Goal: Information Seeking & Learning: Learn about a topic

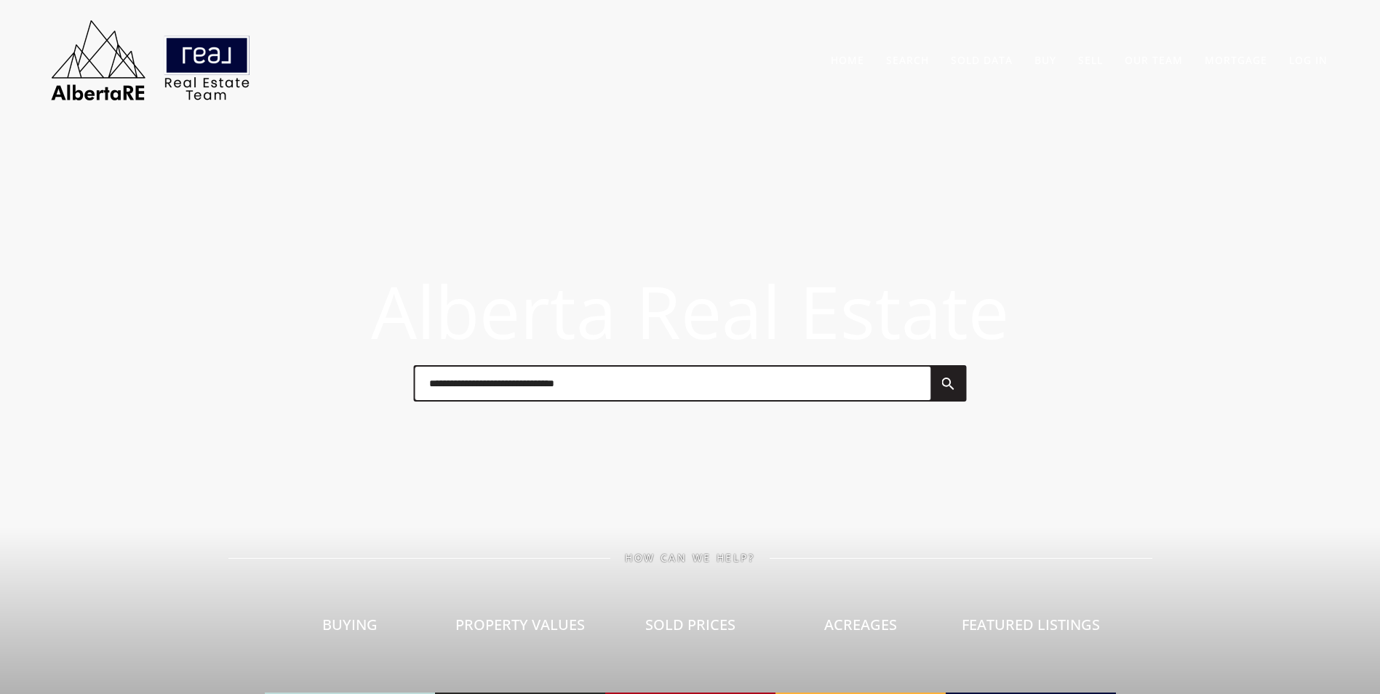
click at [471, 399] on input "text" at bounding box center [673, 383] width 516 height 33
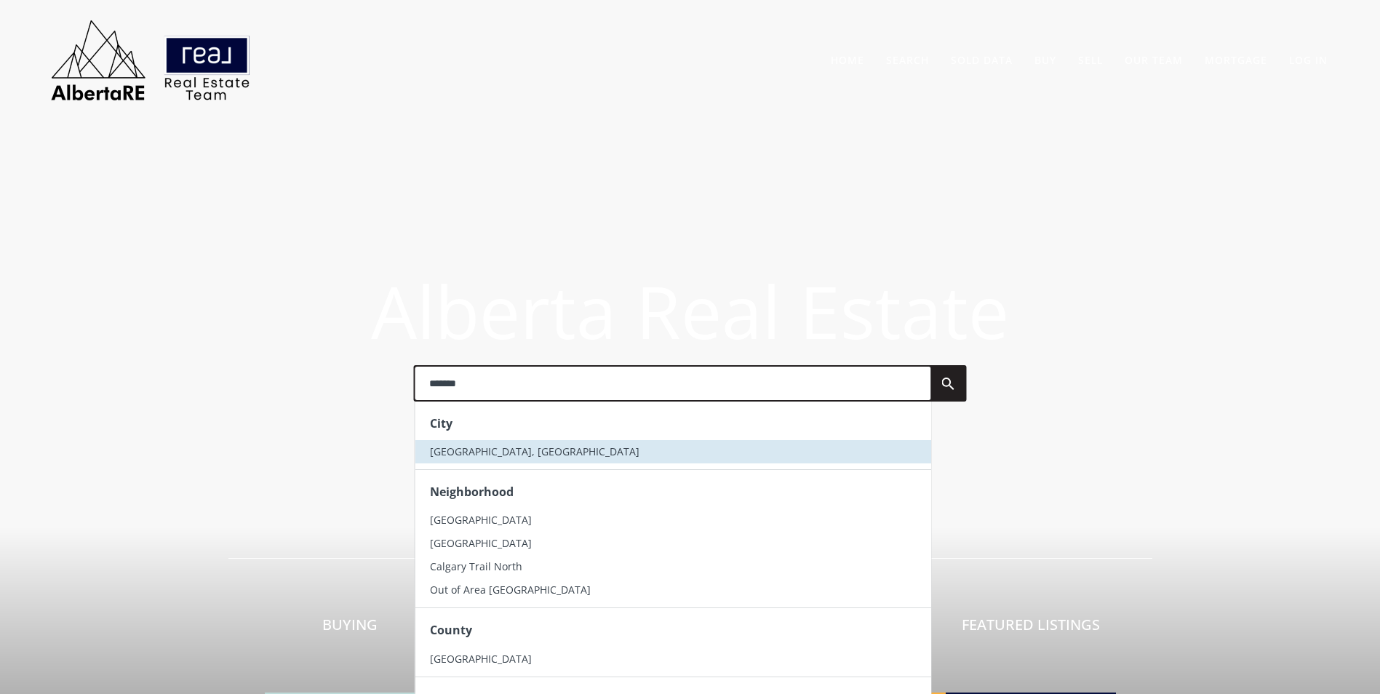
type input "*******"
click at [505, 449] on li "[GEOGRAPHIC_DATA], [GEOGRAPHIC_DATA]" at bounding box center [673, 451] width 516 height 23
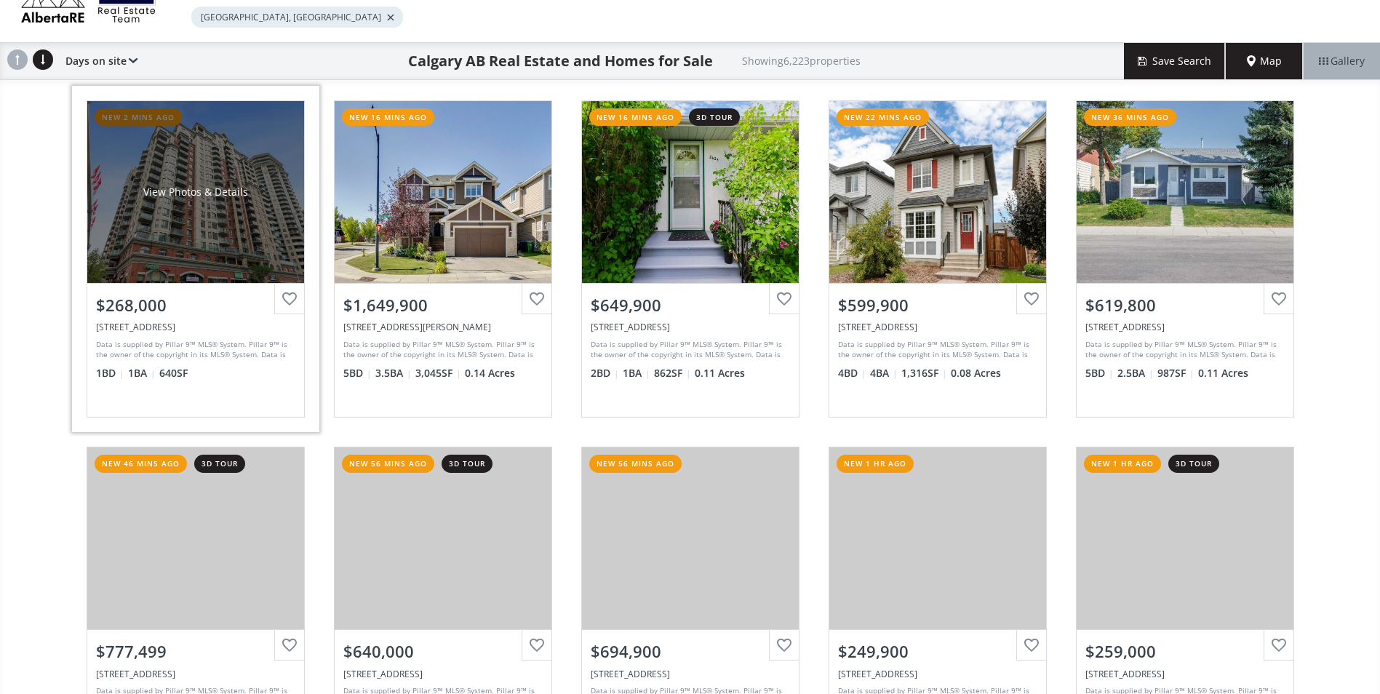
scroll to position [145, 0]
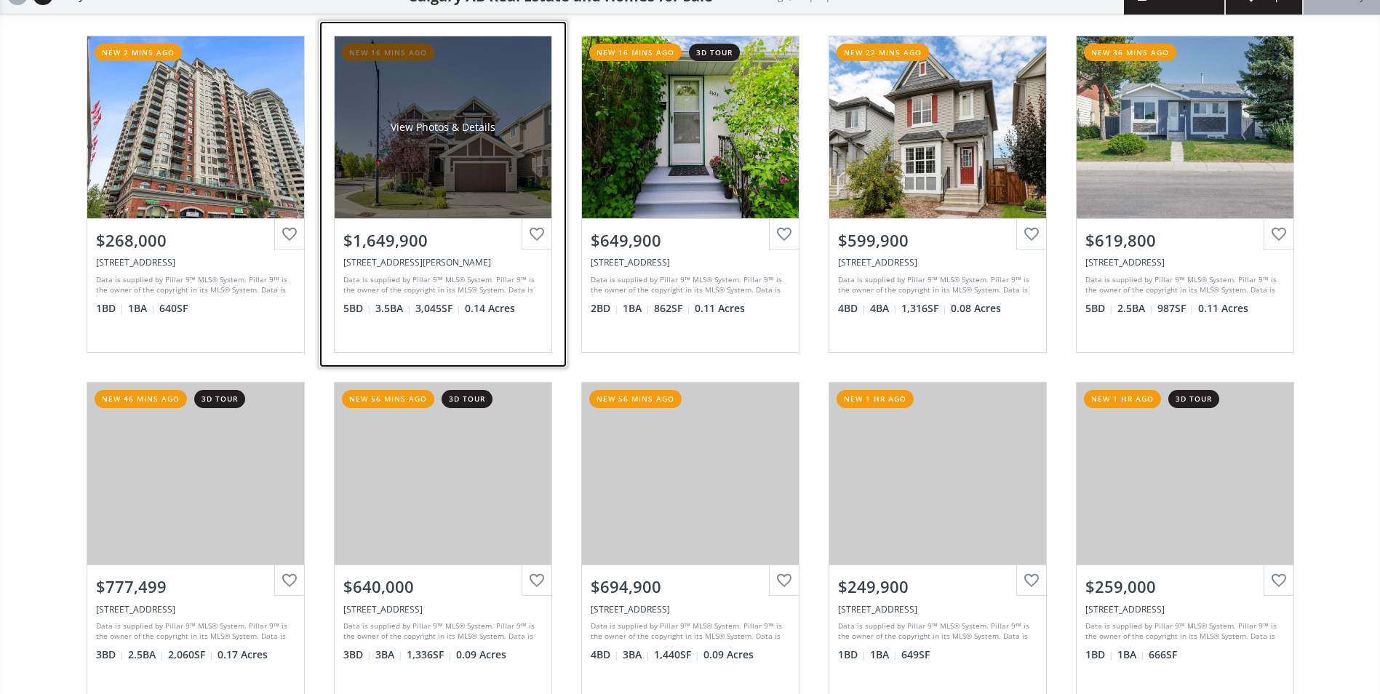
click at [451, 97] on div "View Photos & Details" at bounding box center [443, 127] width 217 height 182
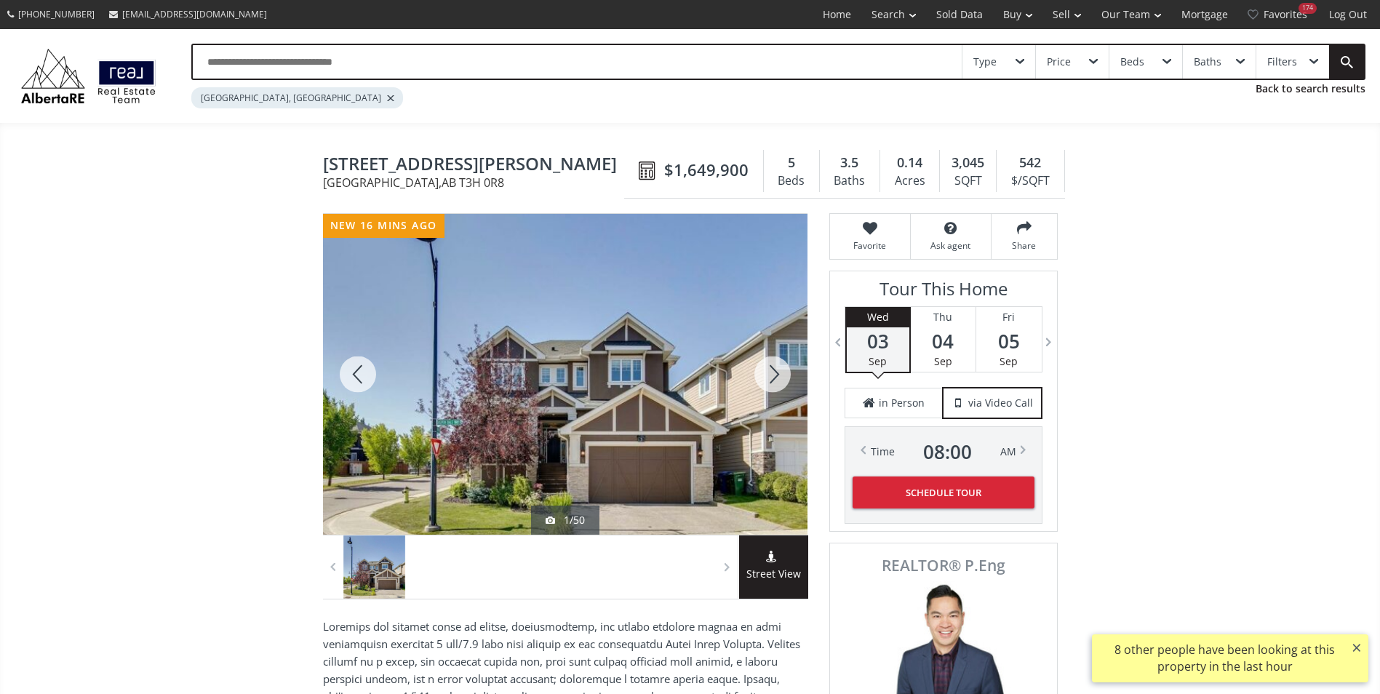
click at [776, 372] on div at bounding box center [772, 374] width 70 height 321
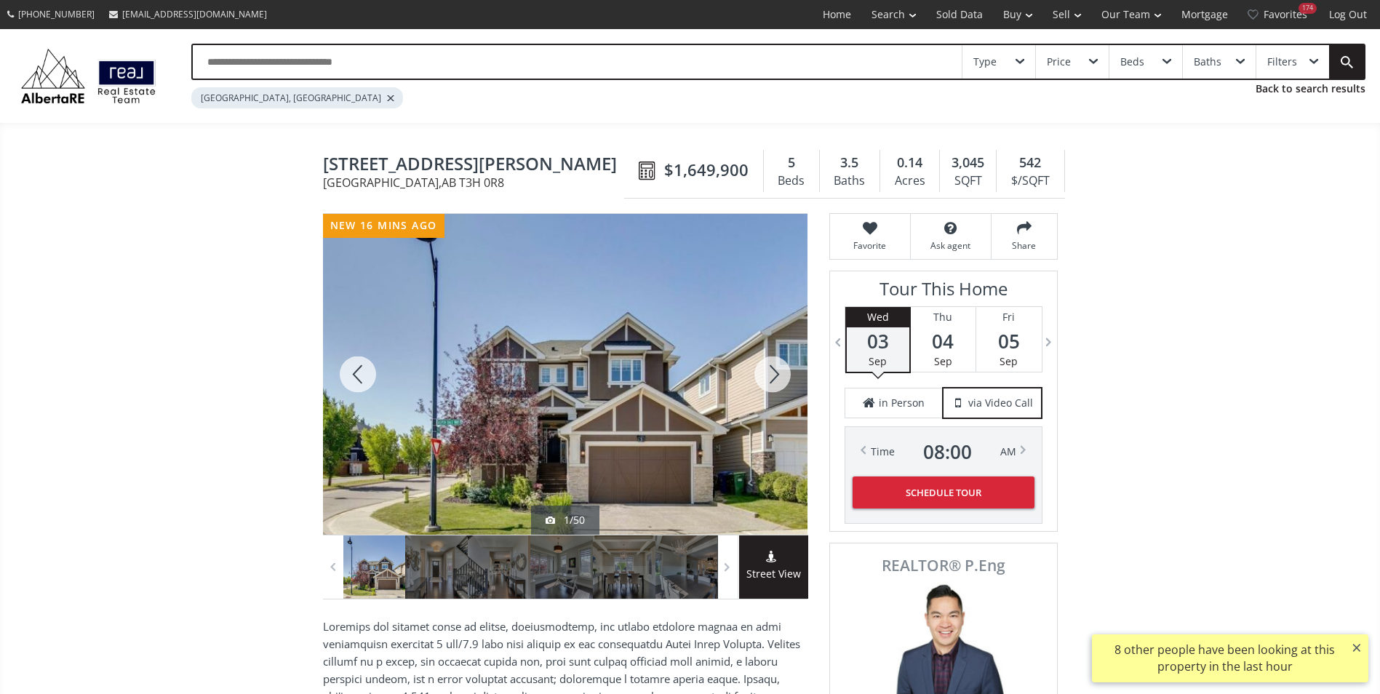
click at [776, 372] on div at bounding box center [772, 374] width 70 height 321
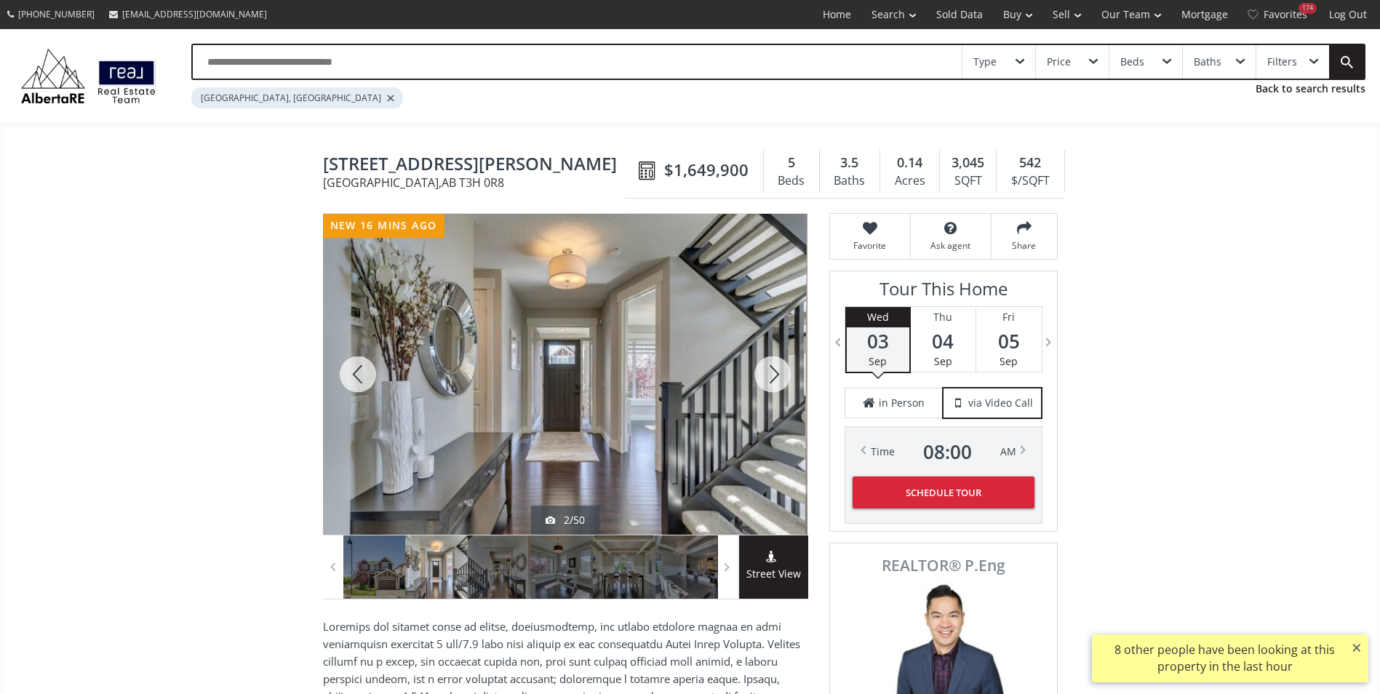
click at [776, 372] on div at bounding box center [772, 374] width 70 height 321
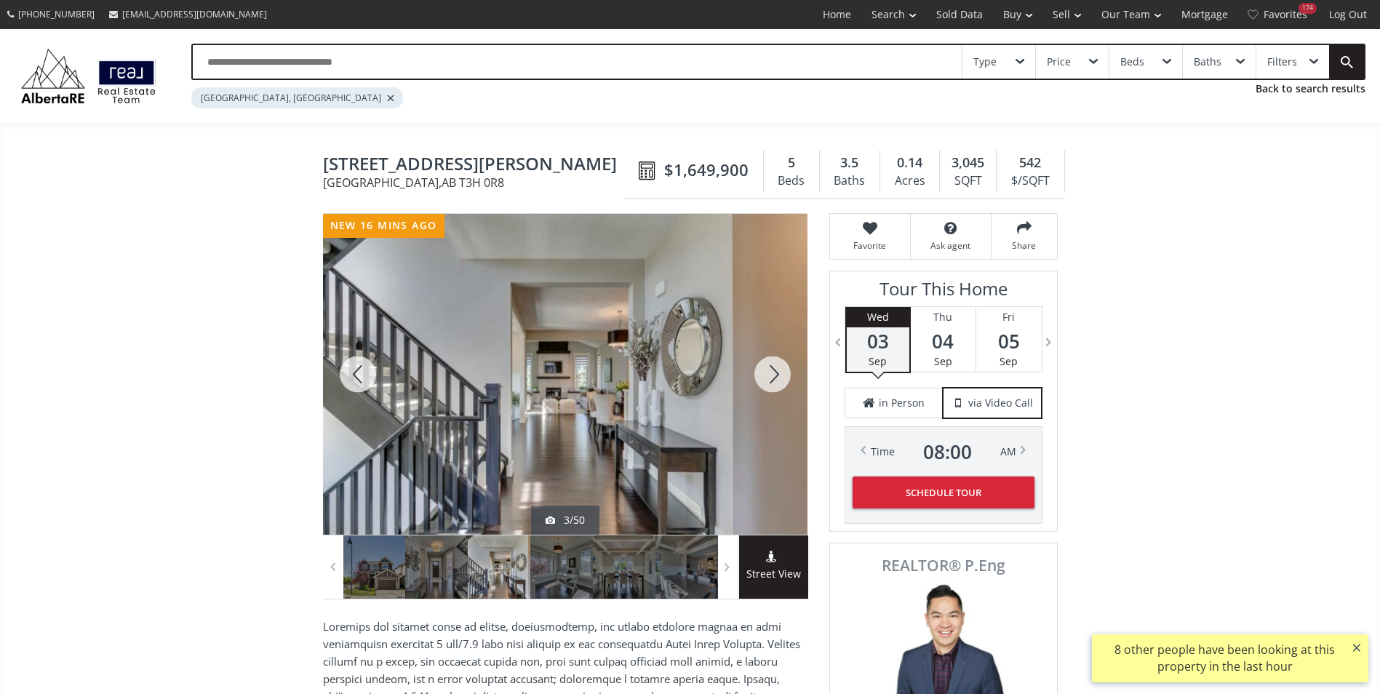
click at [776, 372] on div at bounding box center [772, 374] width 70 height 321
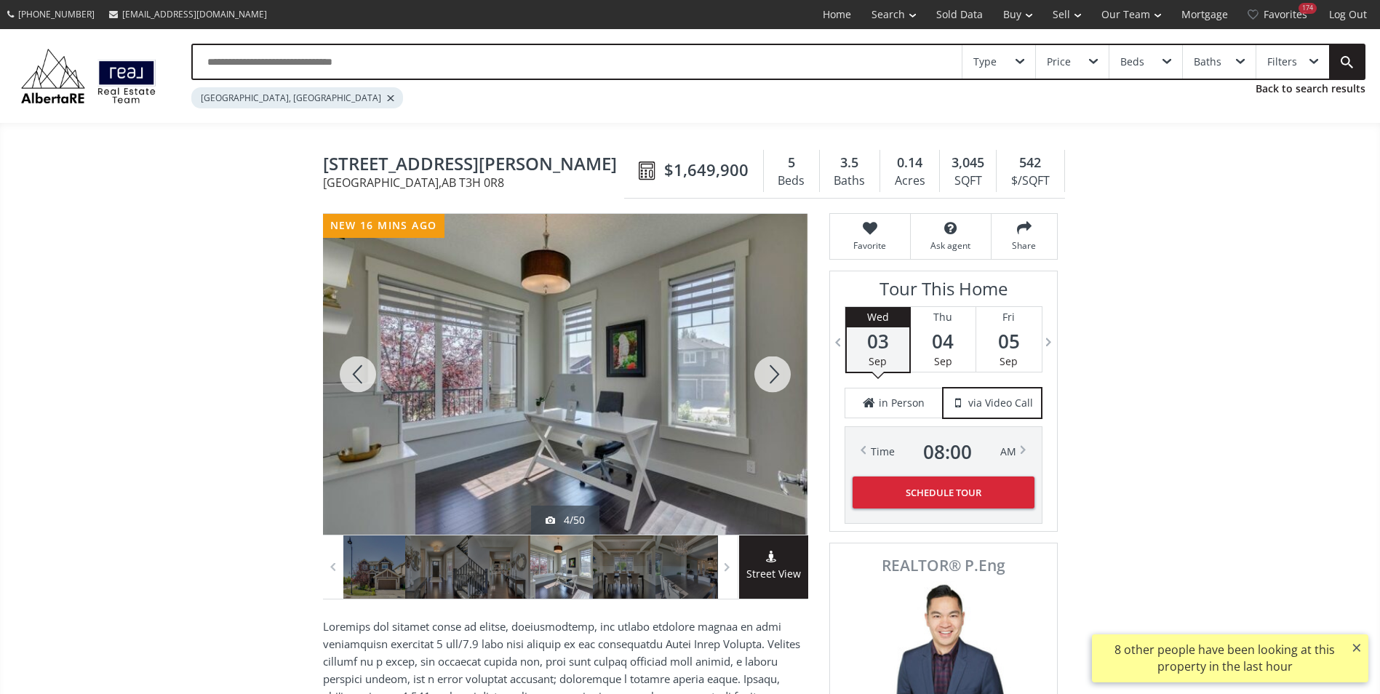
click at [776, 372] on div at bounding box center [772, 374] width 70 height 321
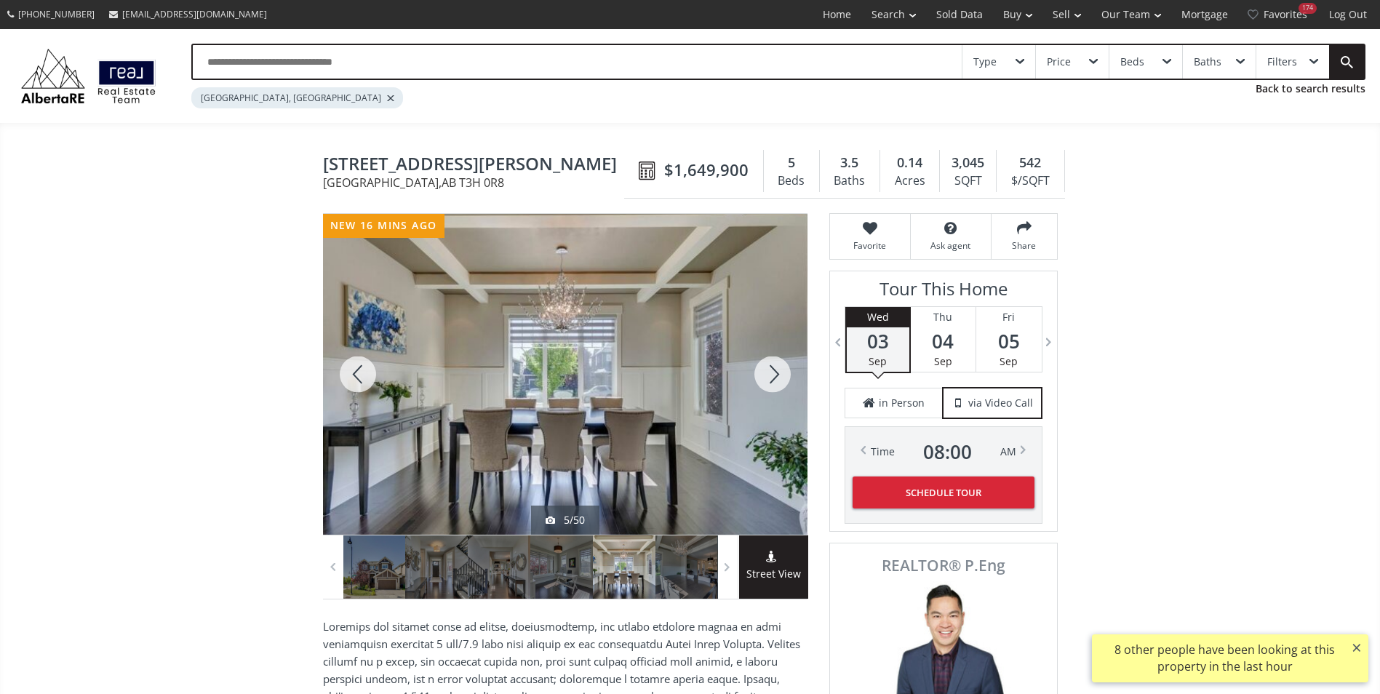
click at [776, 372] on div at bounding box center [772, 374] width 70 height 321
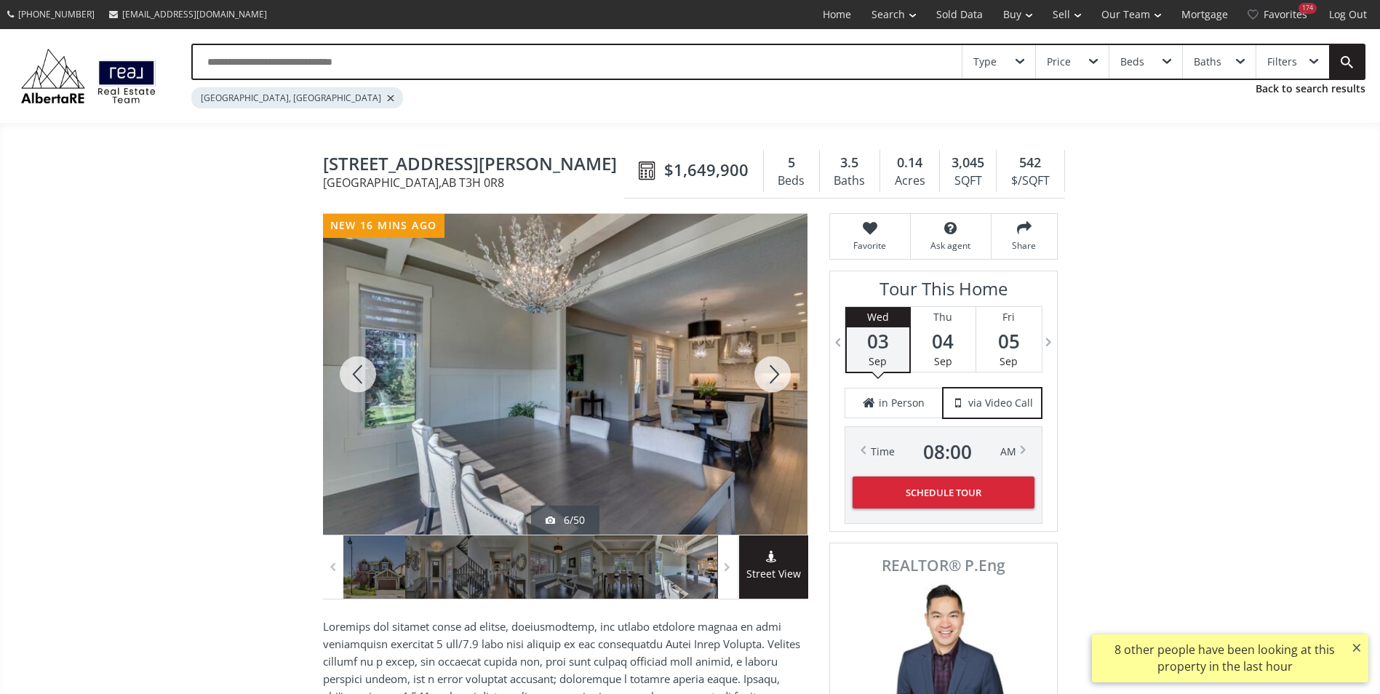
click at [776, 372] on div at bounding box center [772, 374] width 70 height 321
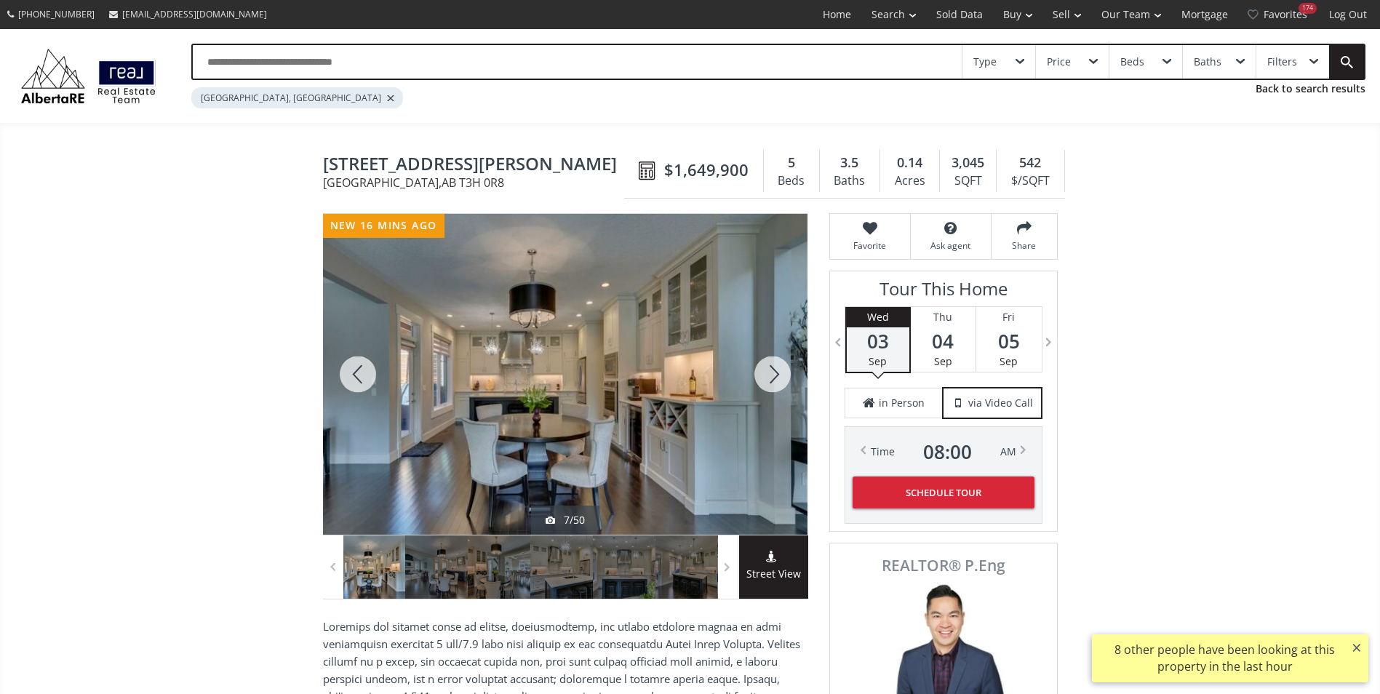
click at [776, 372] on div at bounding box center [772, 374] width 70 height 321
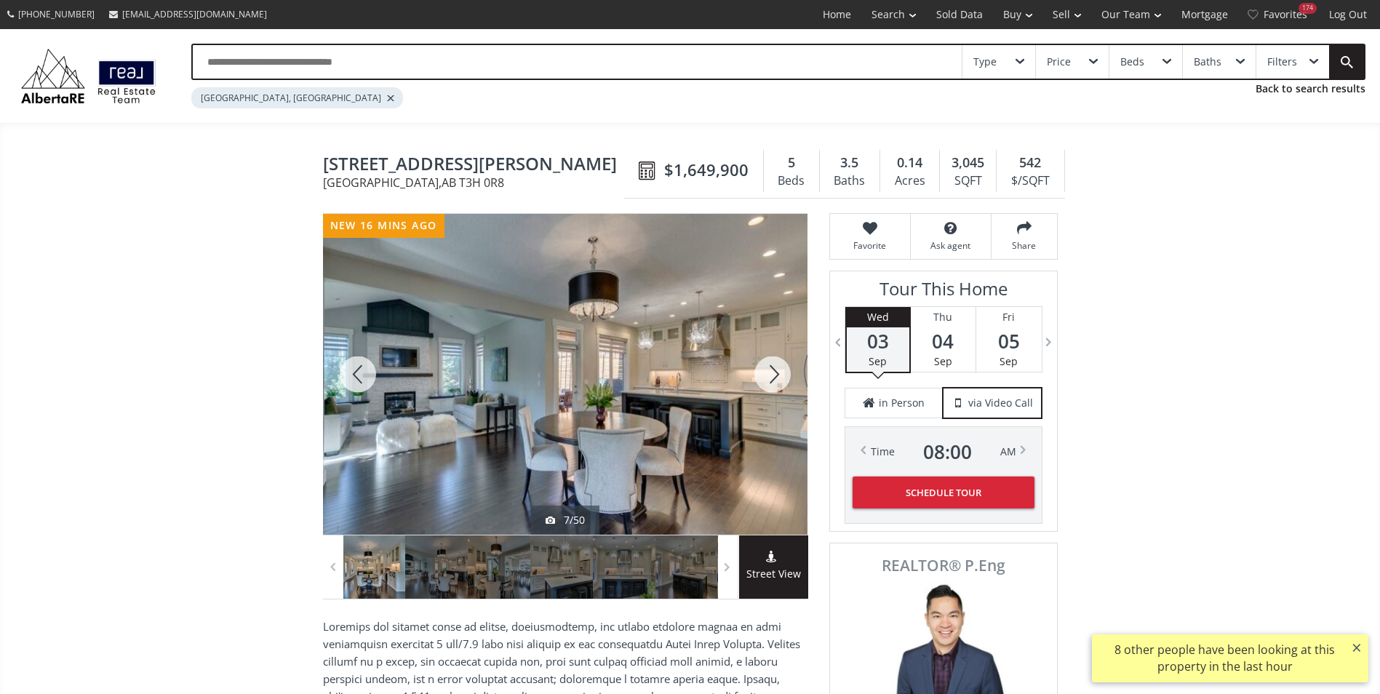
click at [776, 372] on div at bounding box center [772, 374] width 70 height 321
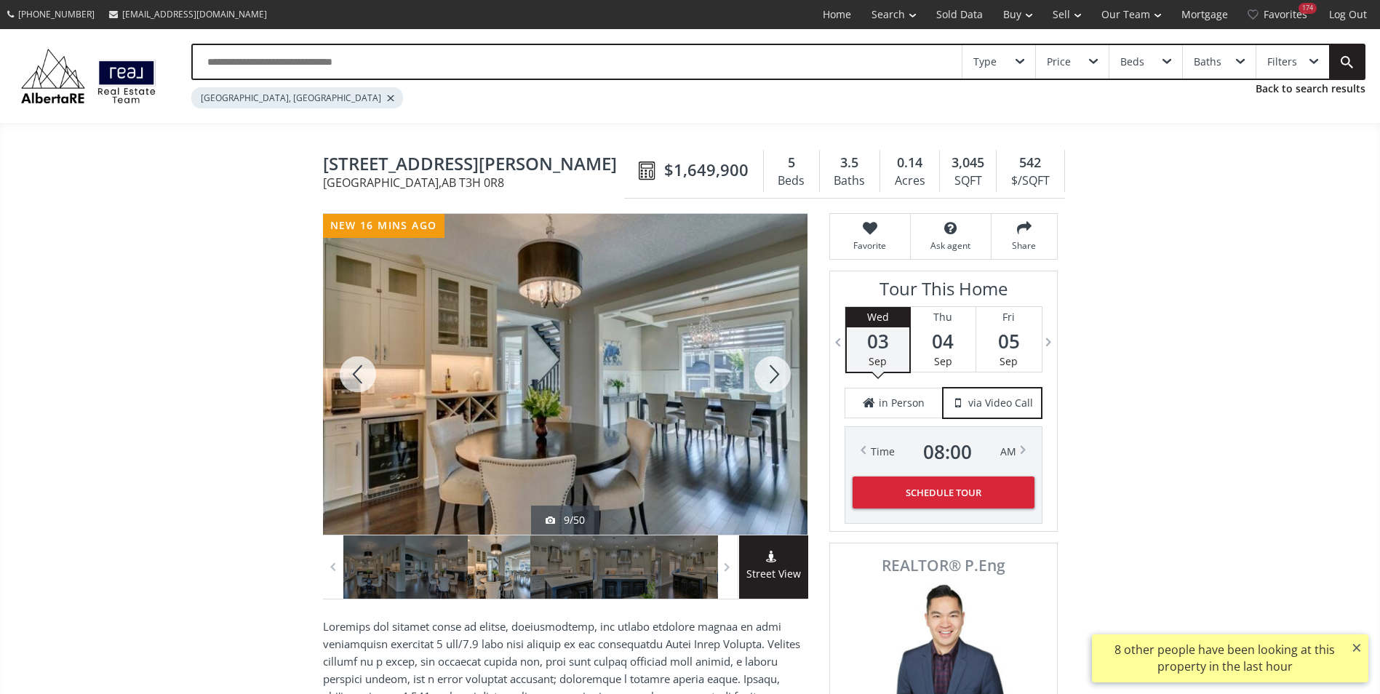
click at [776, 372] on div at bounding box center [772, 374] width 70 height 321
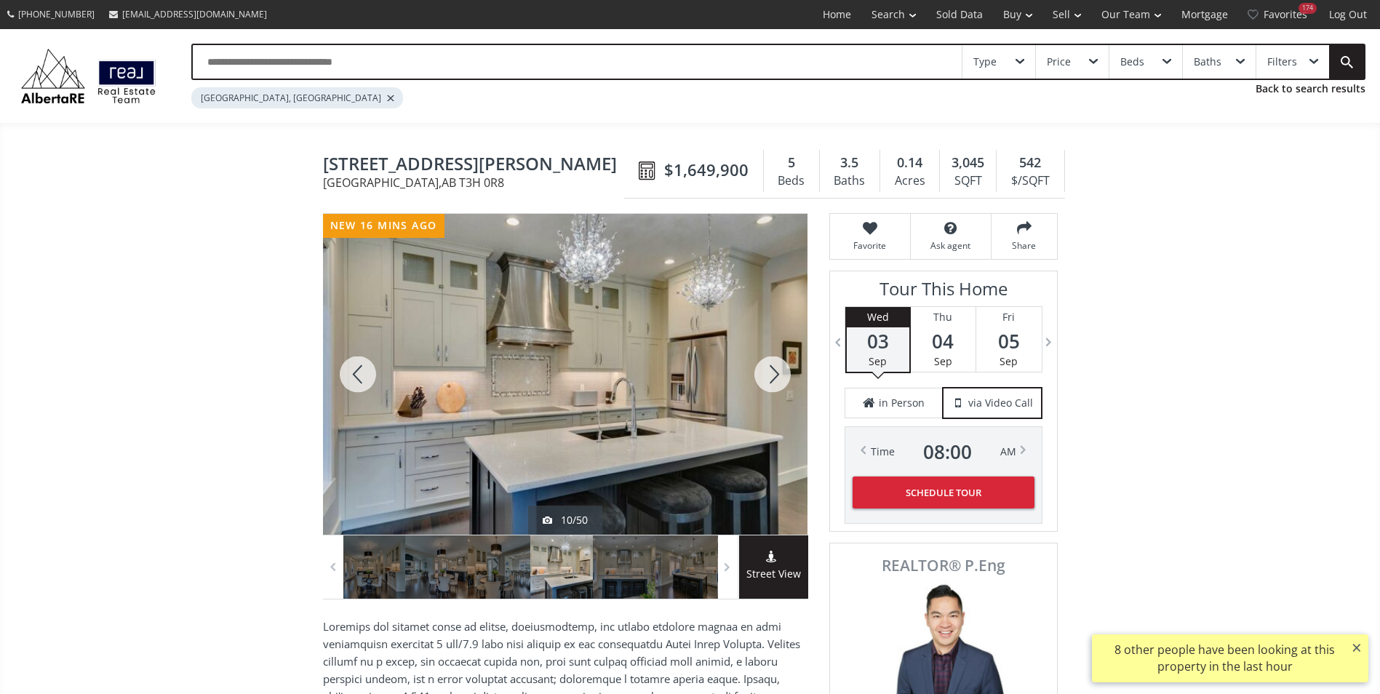
click at [776, 372] on div at bounding box center [772, 374] width 70 height 321
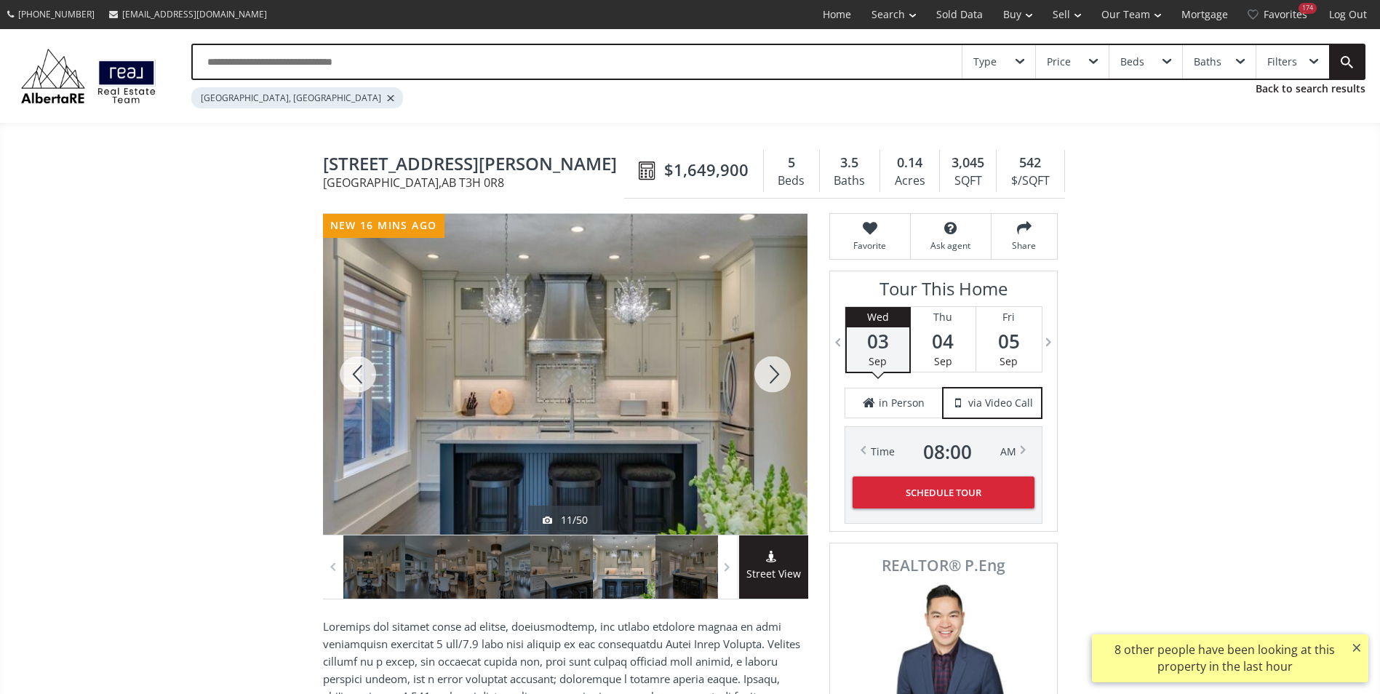
click at [776, 372] on div at bounding box center [772, 374] width 70 height 321
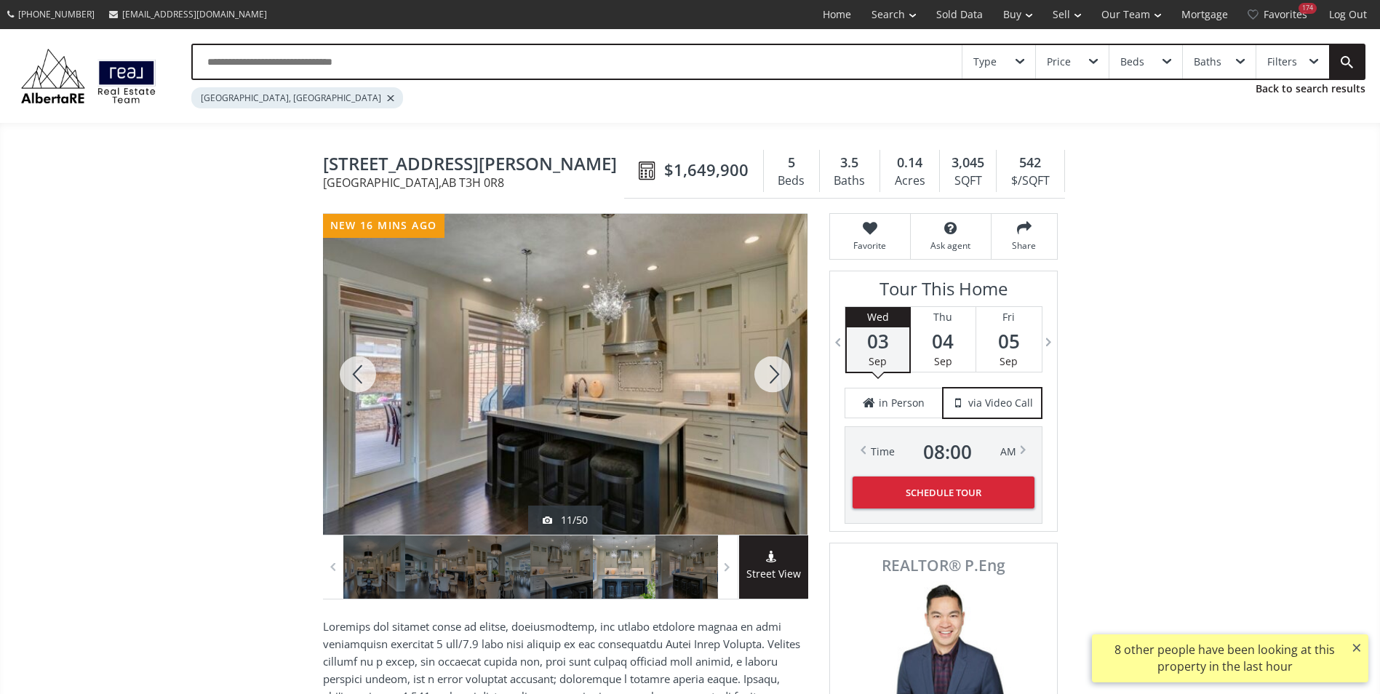
click at [776, 372] on div at bounding box center [772, 374] width 70 height 321
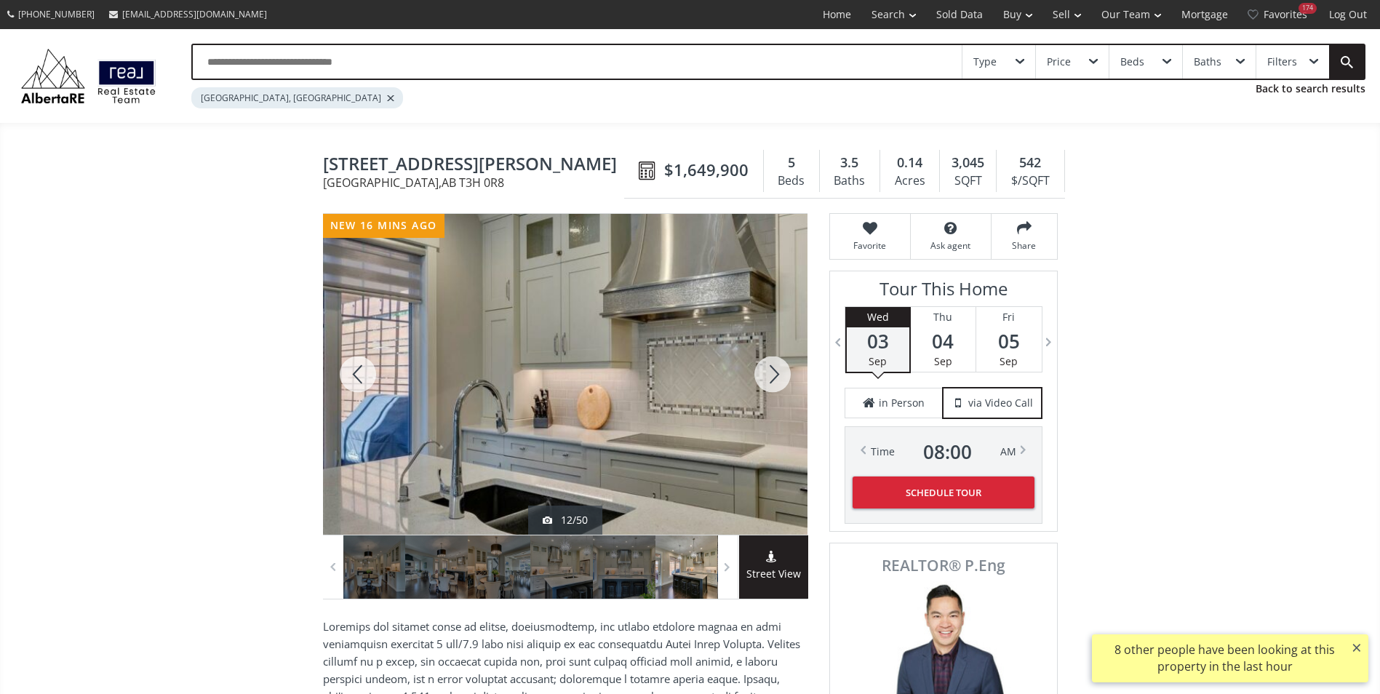
click at [776, 372] on div at bounding box center [772, 374] width 70 height 321
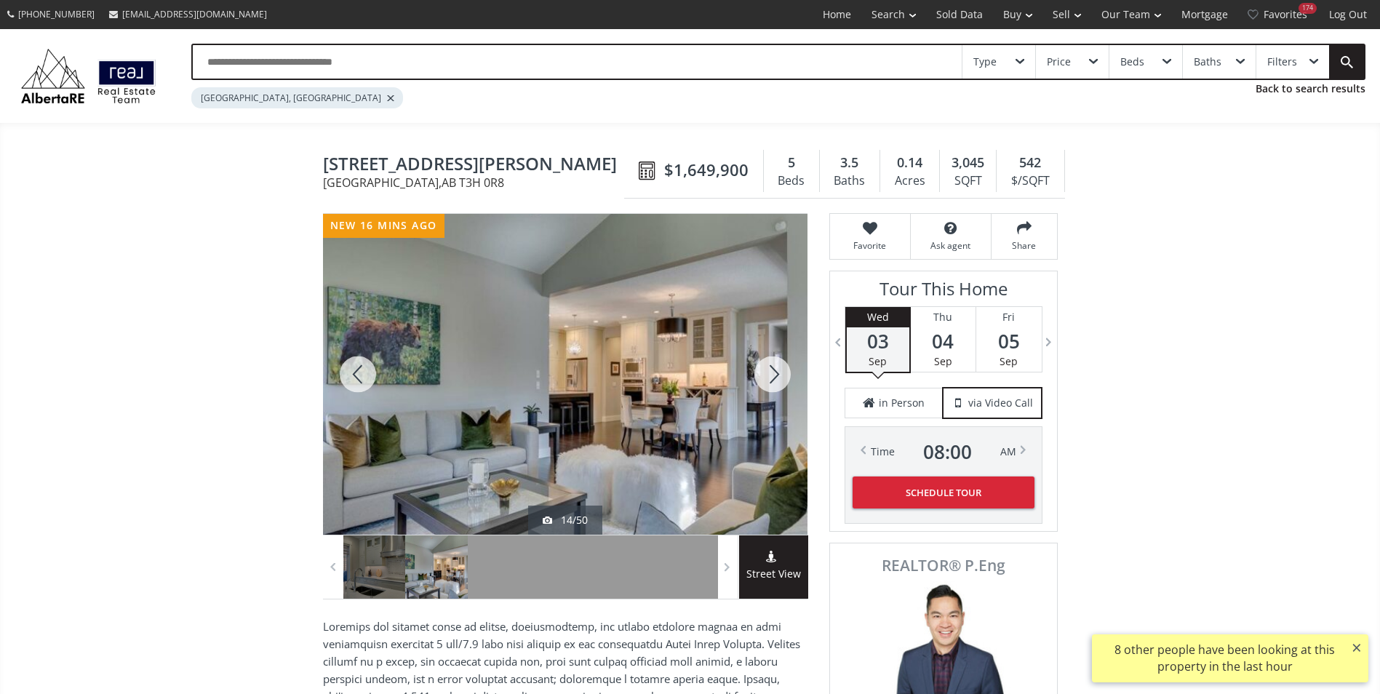
click at [776, 372] on div at bounding box center [772, 374] width 70 height 321
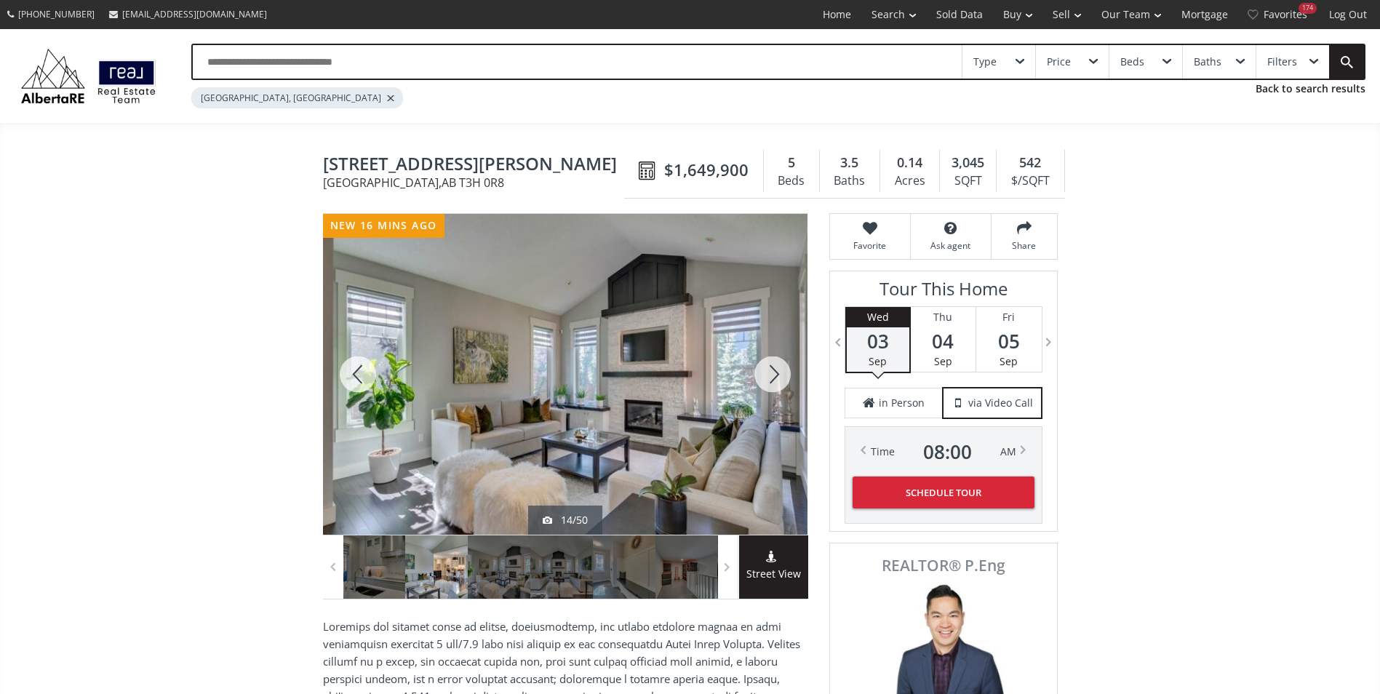
click at [776, 372] on div at bounding box center [772, 374] width 70 height 321
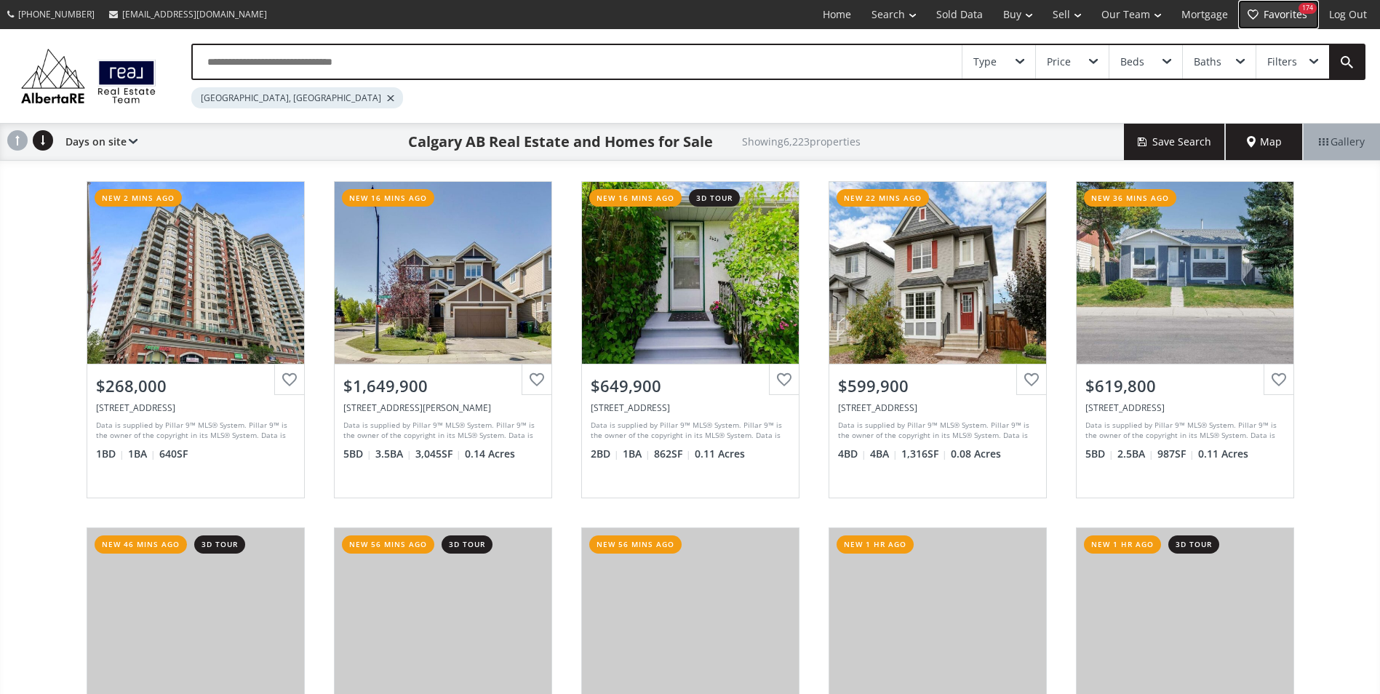
click at [1295, 17] on link "Favorites 174" at bounding box center [1278, 14] width 81 height 29
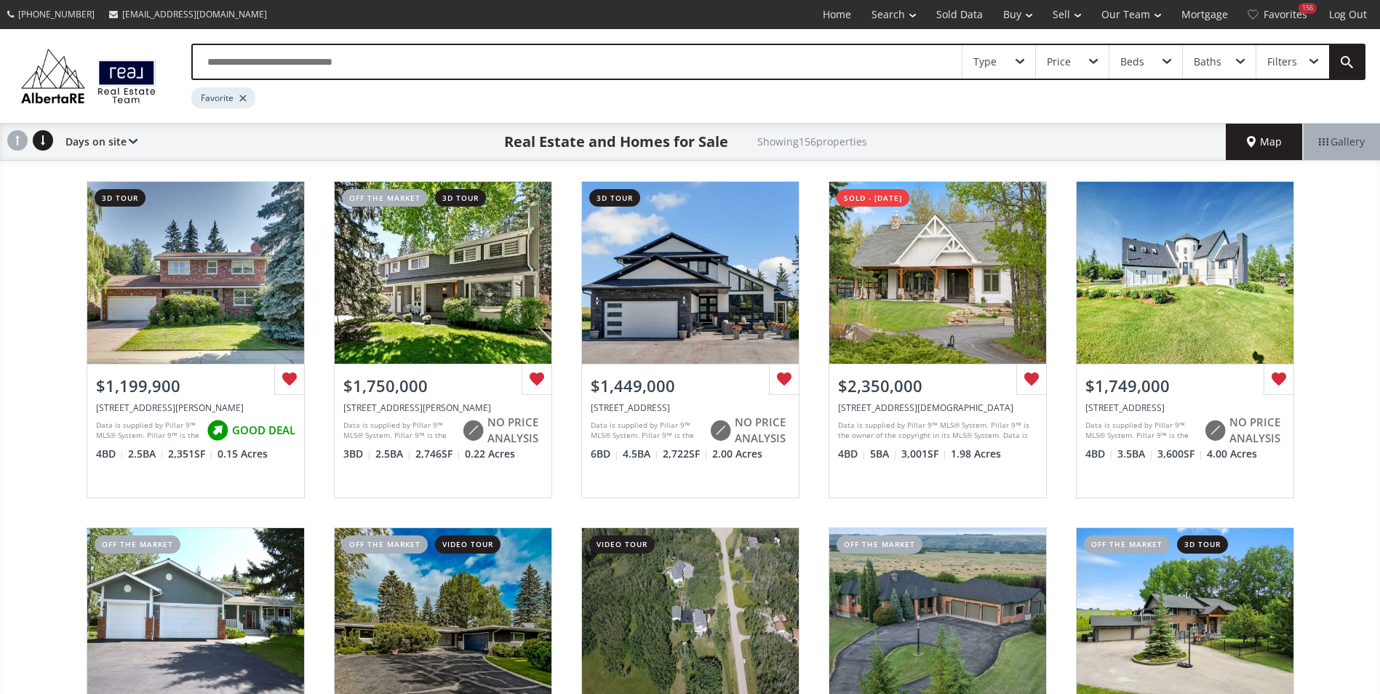
click at [376, 63] on input "text" at bounding box center [577, 61] width 769 height 33
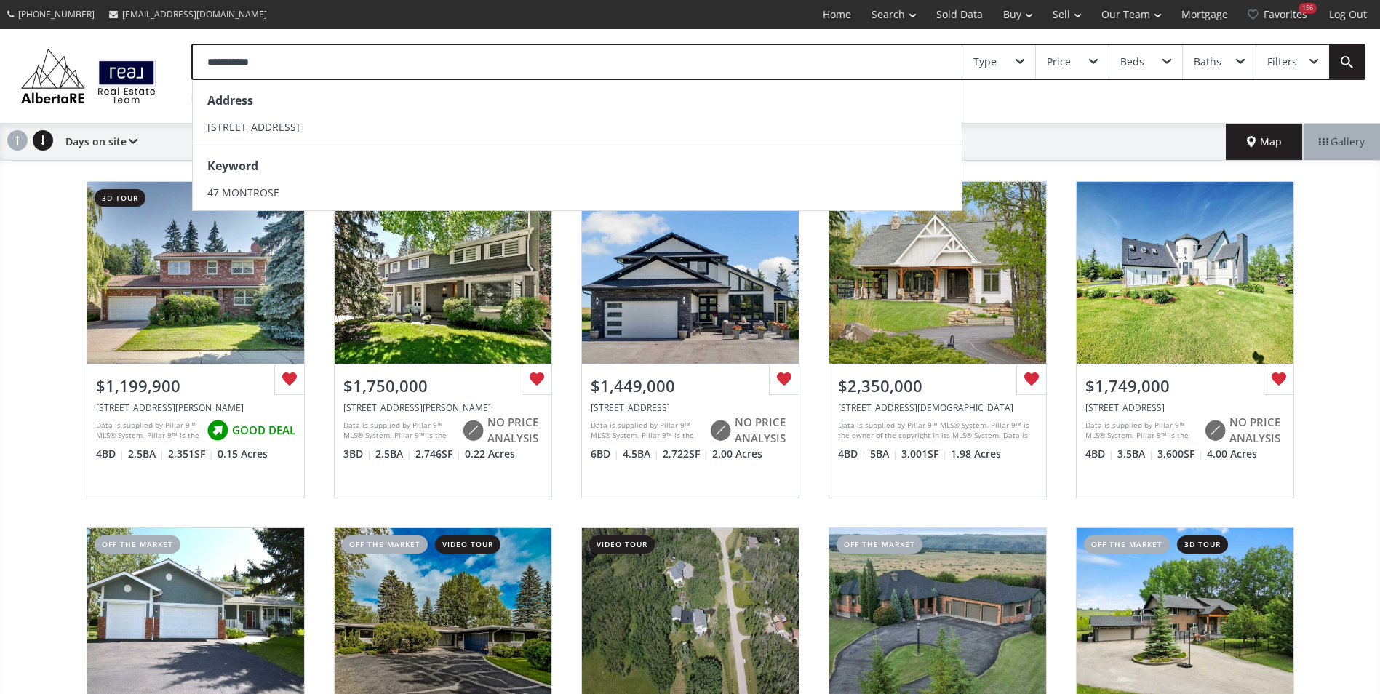
type input "**********"
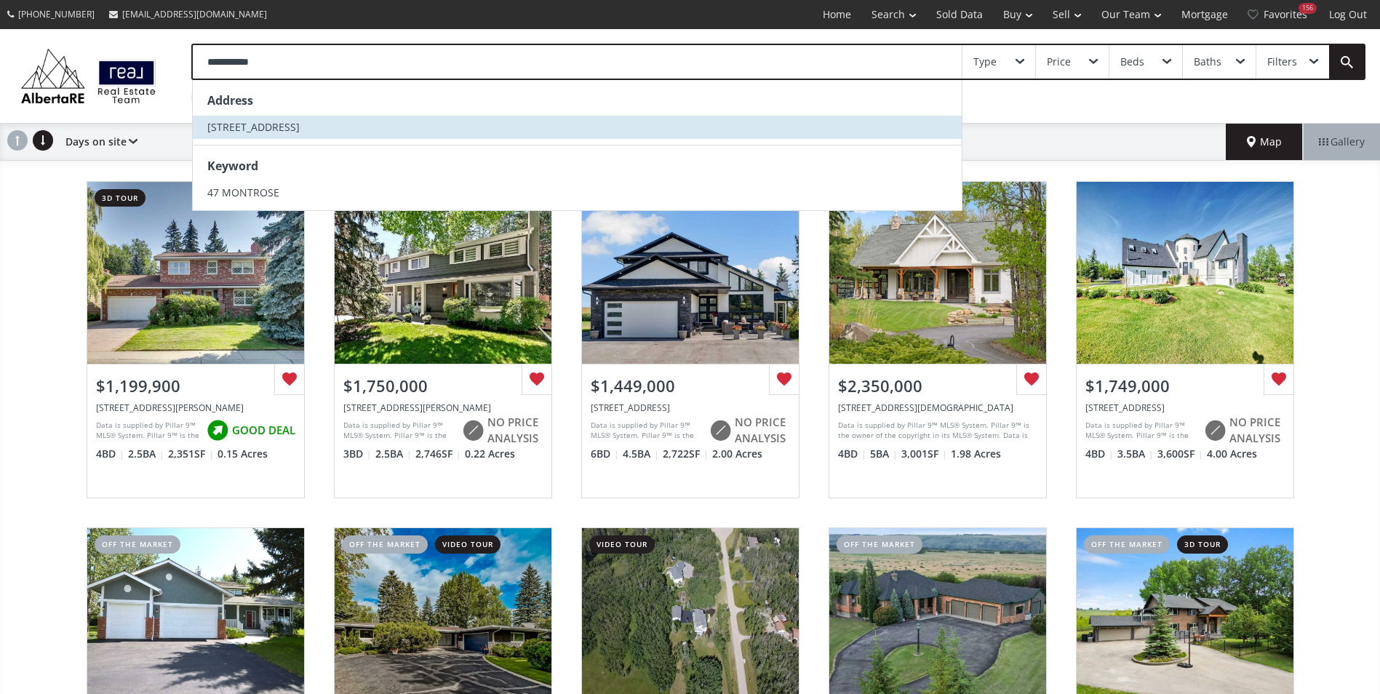
click at [345, 123] on li "47 Montrose Crescent NE" at bounding box center [577, 127] width 769 height 23
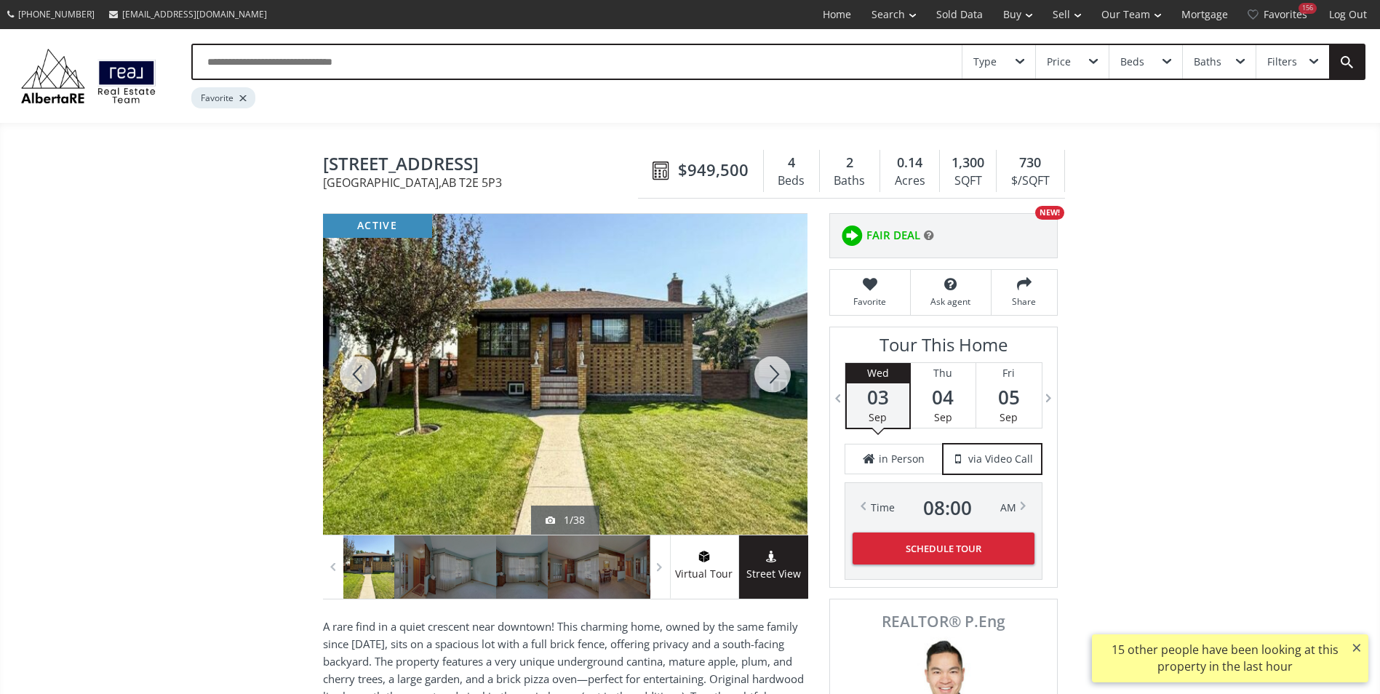
click at [767, 361] on div at bounding box center [772, 374] width 70 height 321
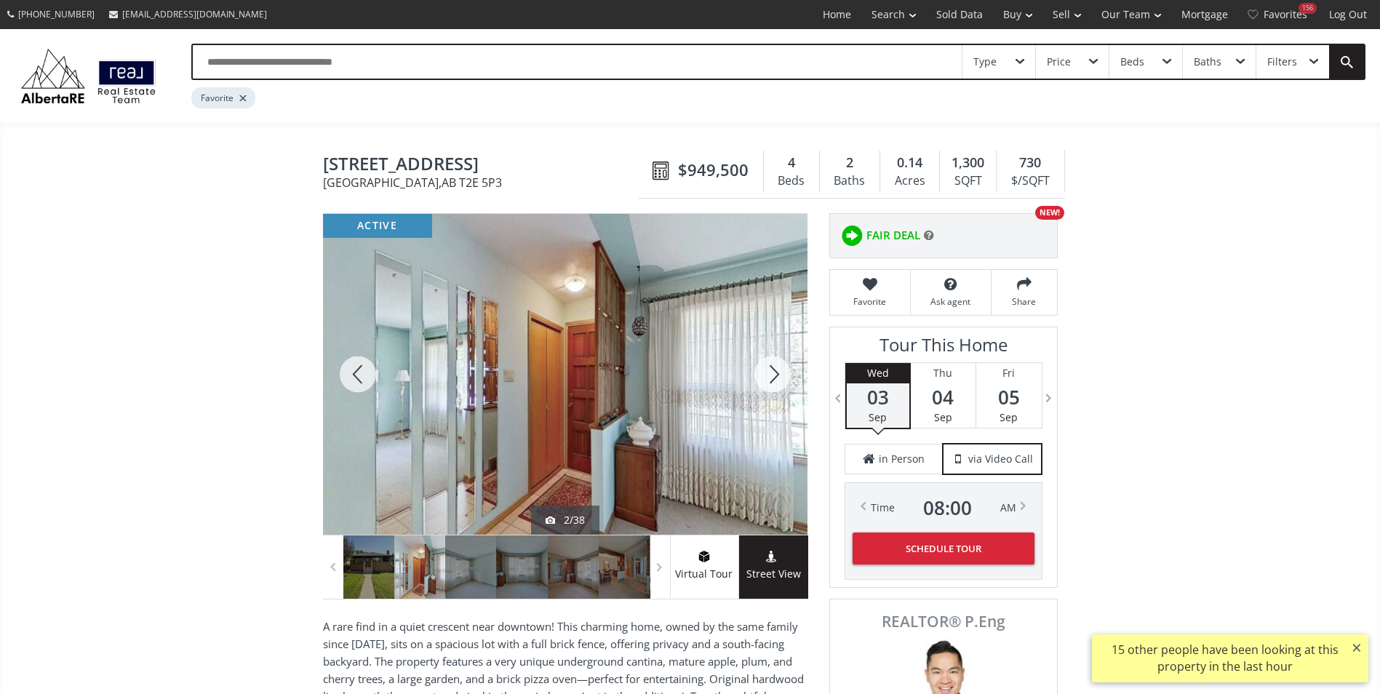
click at [767, 361] on div at bounding box center [772, 374] width 70 height 321
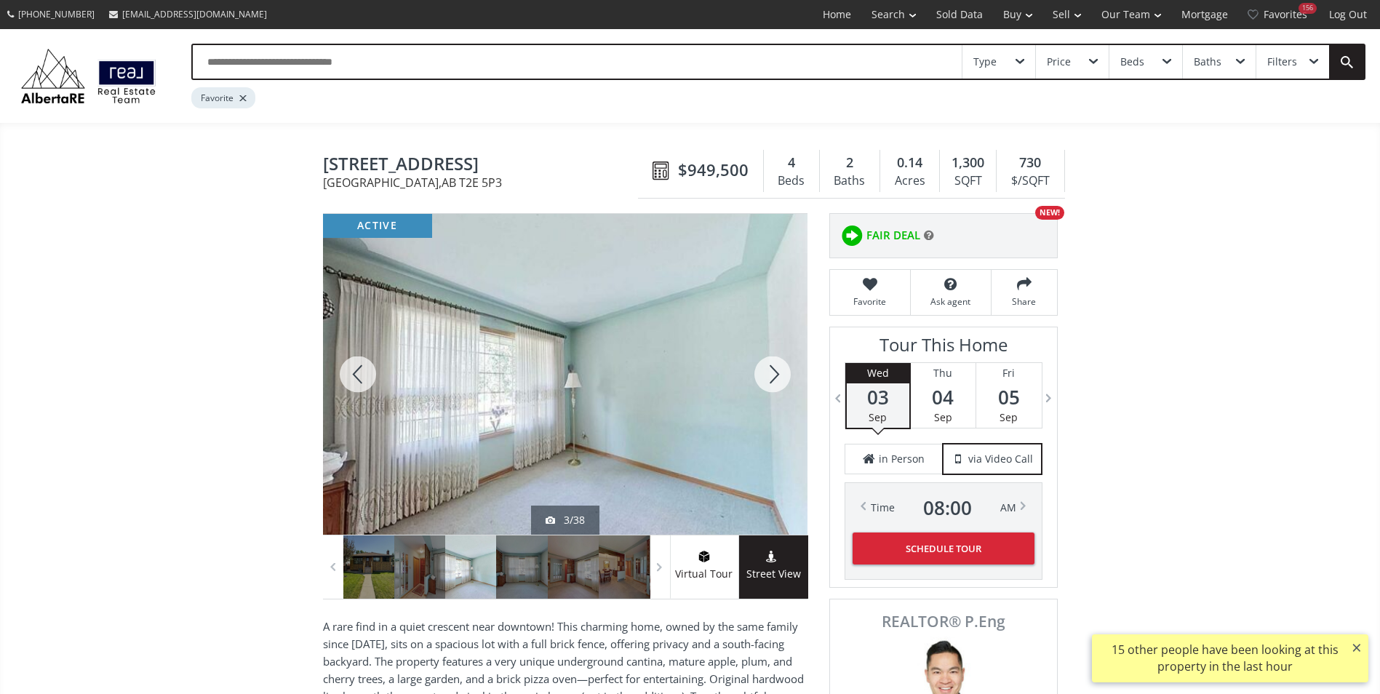
click at [767, 361] on div at bounding box center [772, 374] width 70 height 321
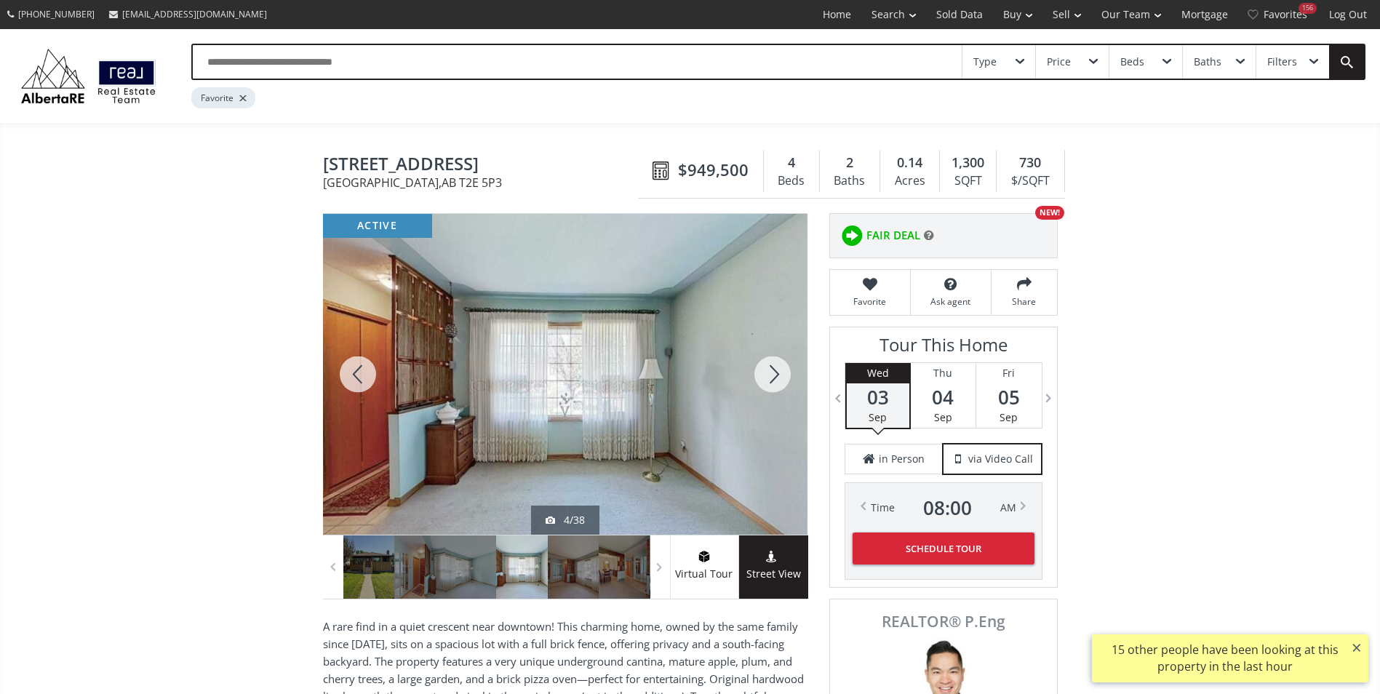
click at [767, 361] on div at bounding box center [772, 374] width 70 height 321
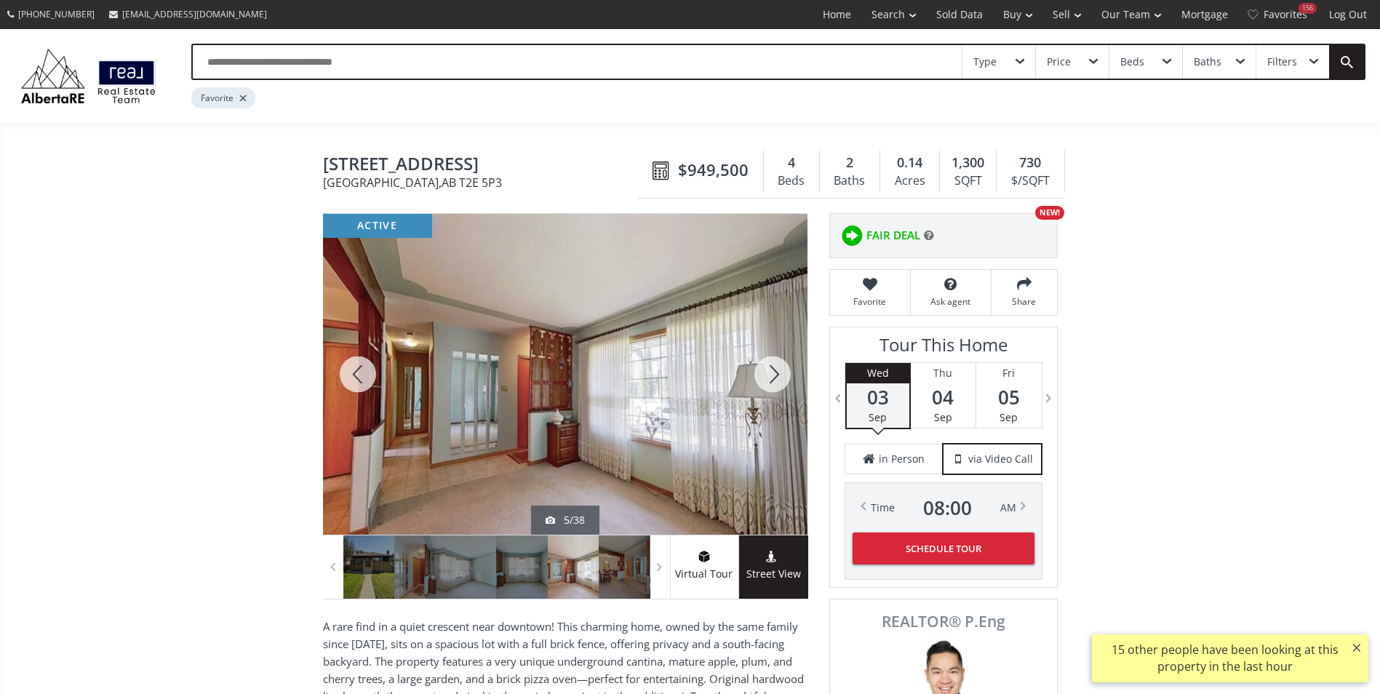
click at [767, 361] on div at bounding box center [772, 374] width 70 height 321
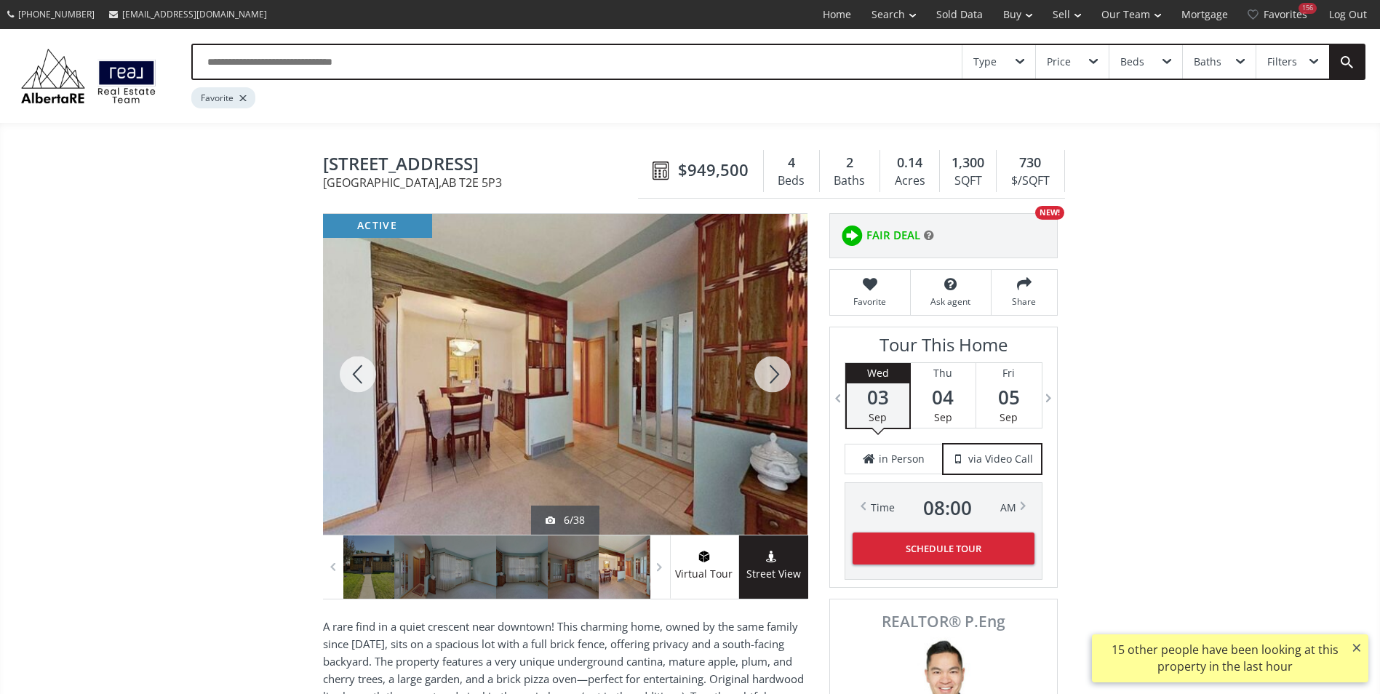
click at [767, 361] on div at bounding box center [772, 374] width 70 height 321
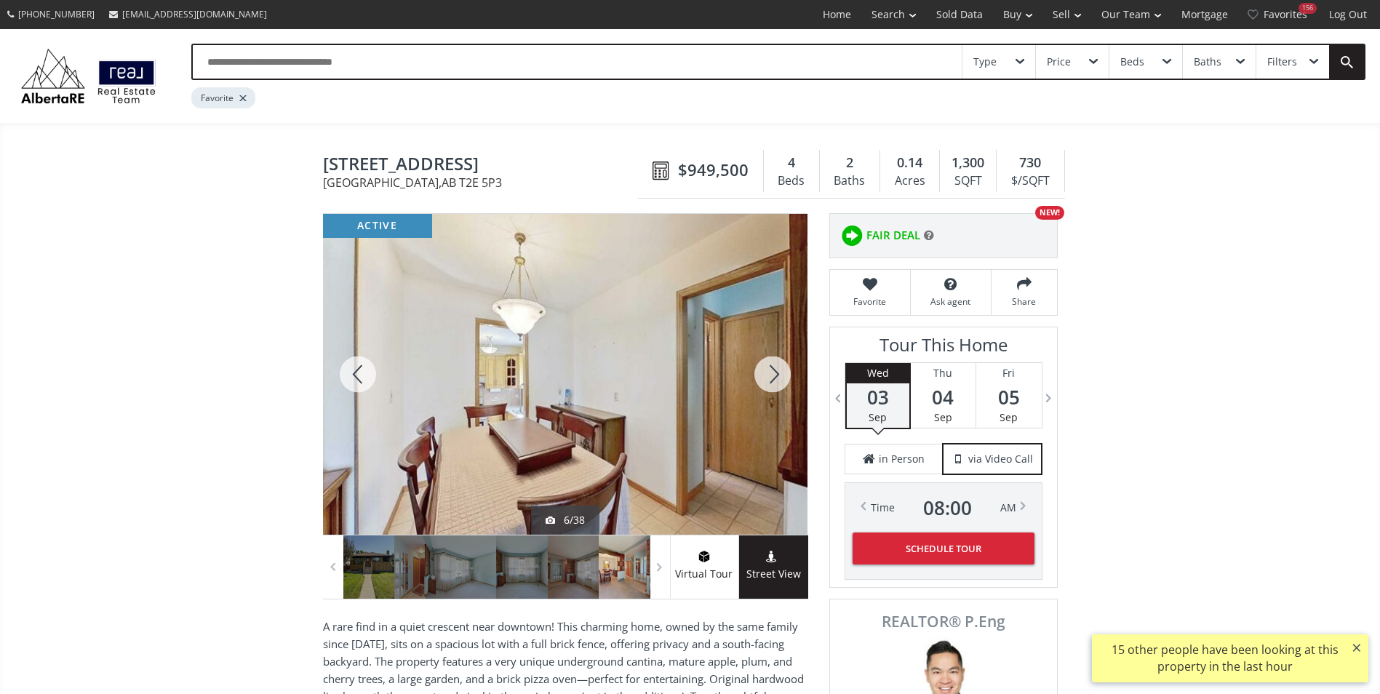
click at [767, 361] on div at bounding box center [772, 374] width 70 height 321
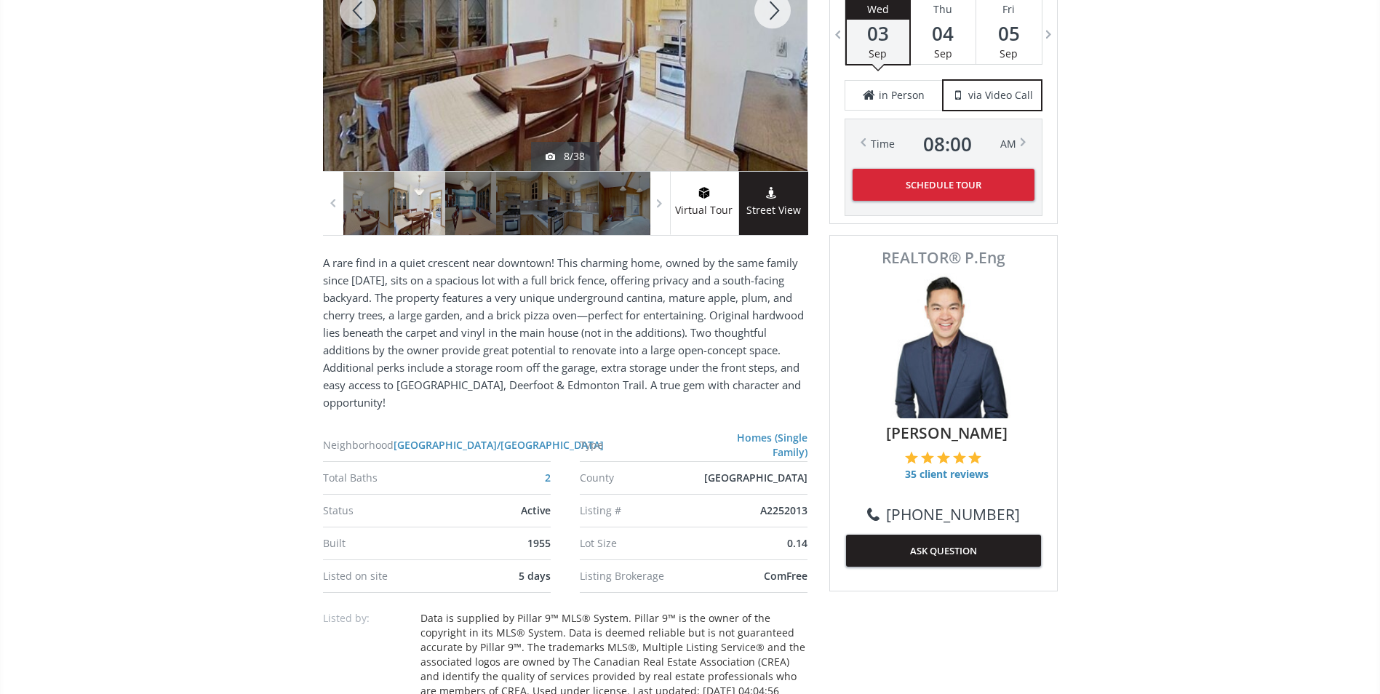
scroll to position [218, 0]
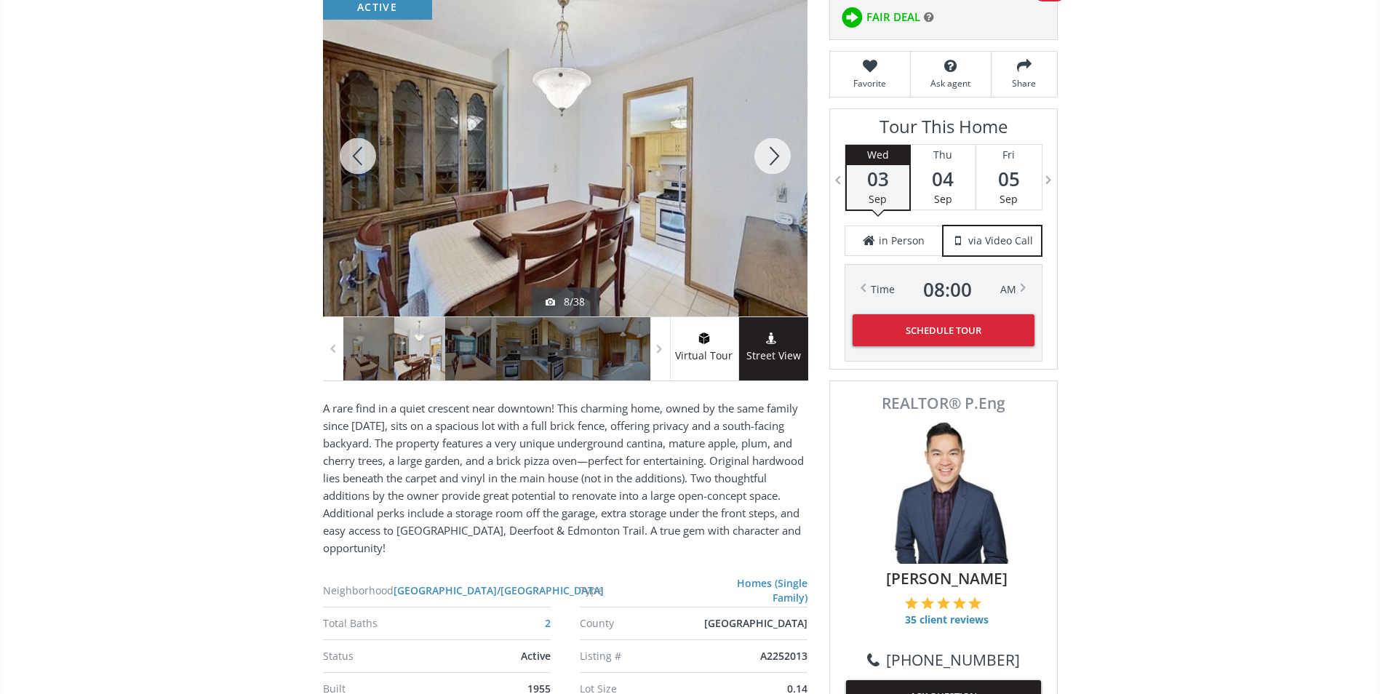
click at [360, 145] on div at bounding box center [358, 156] width 70 height 321
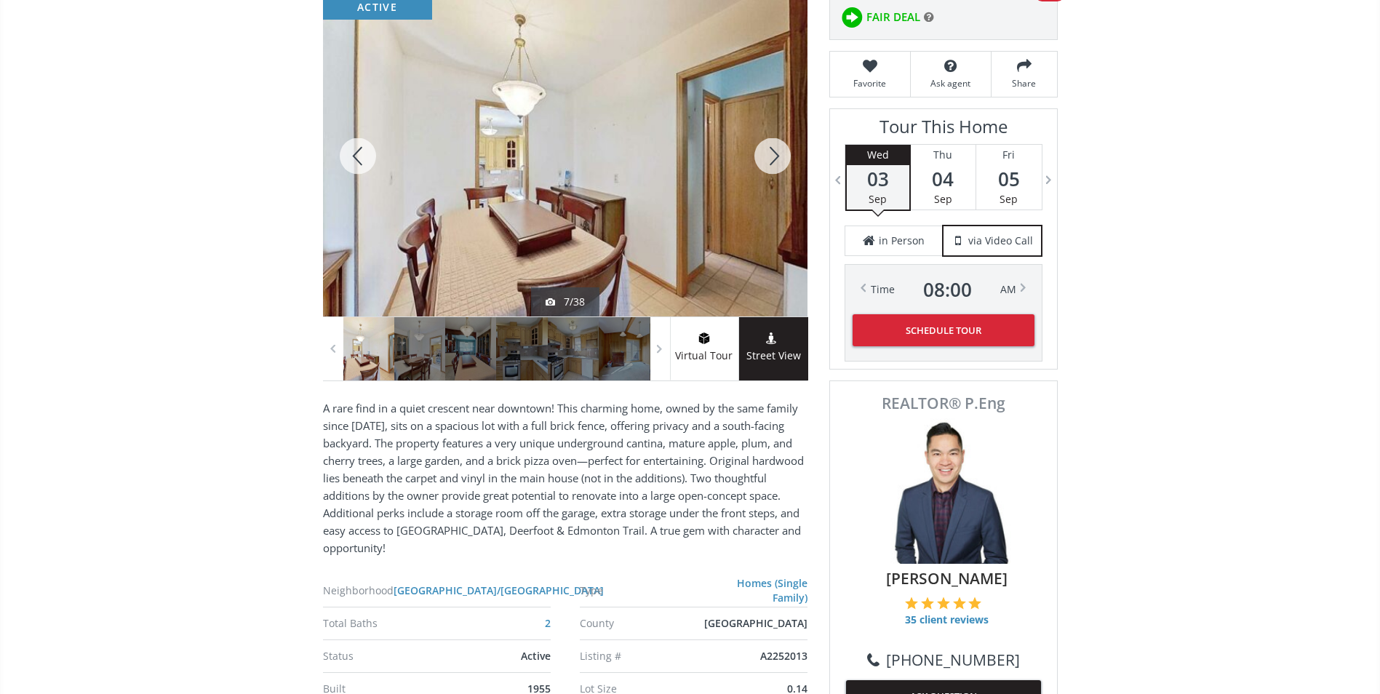
click at [360, 145] on div at bounding box center [358, 156] width 70 height 321
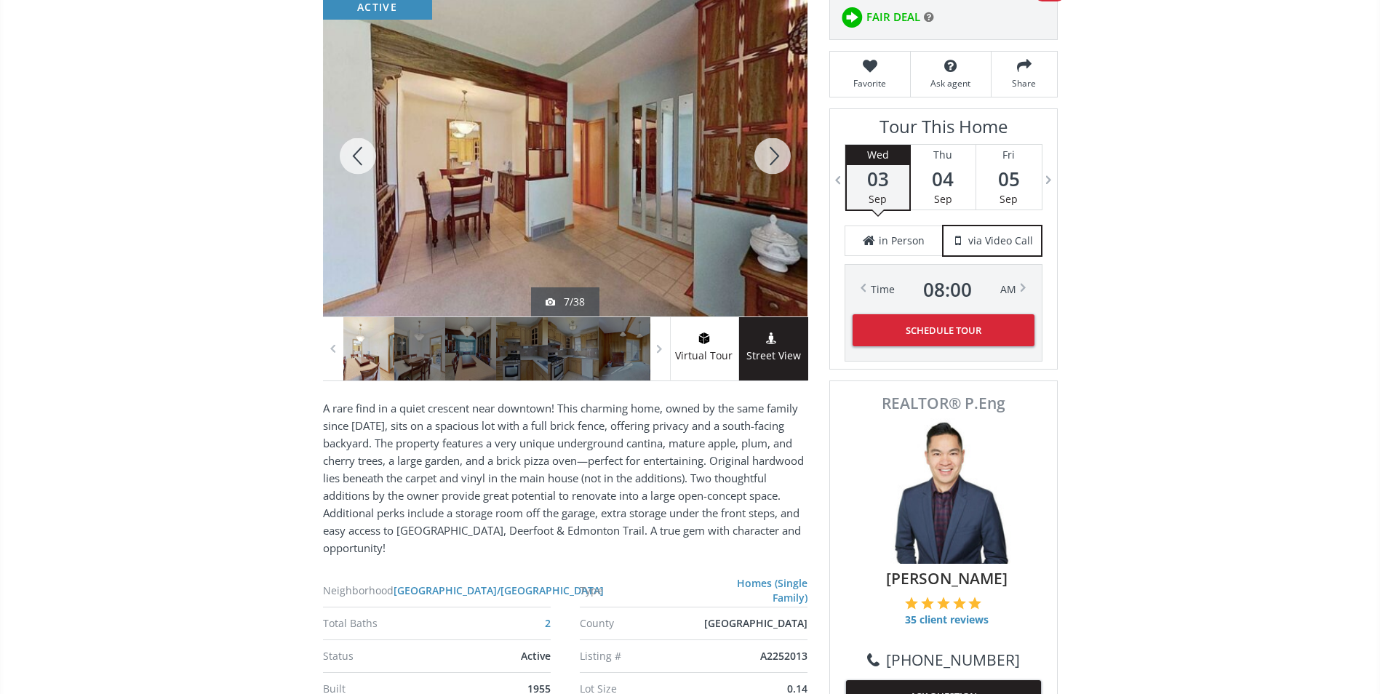
click at [360, 145] on div at bounding box center [358, 156] width 70 height 321
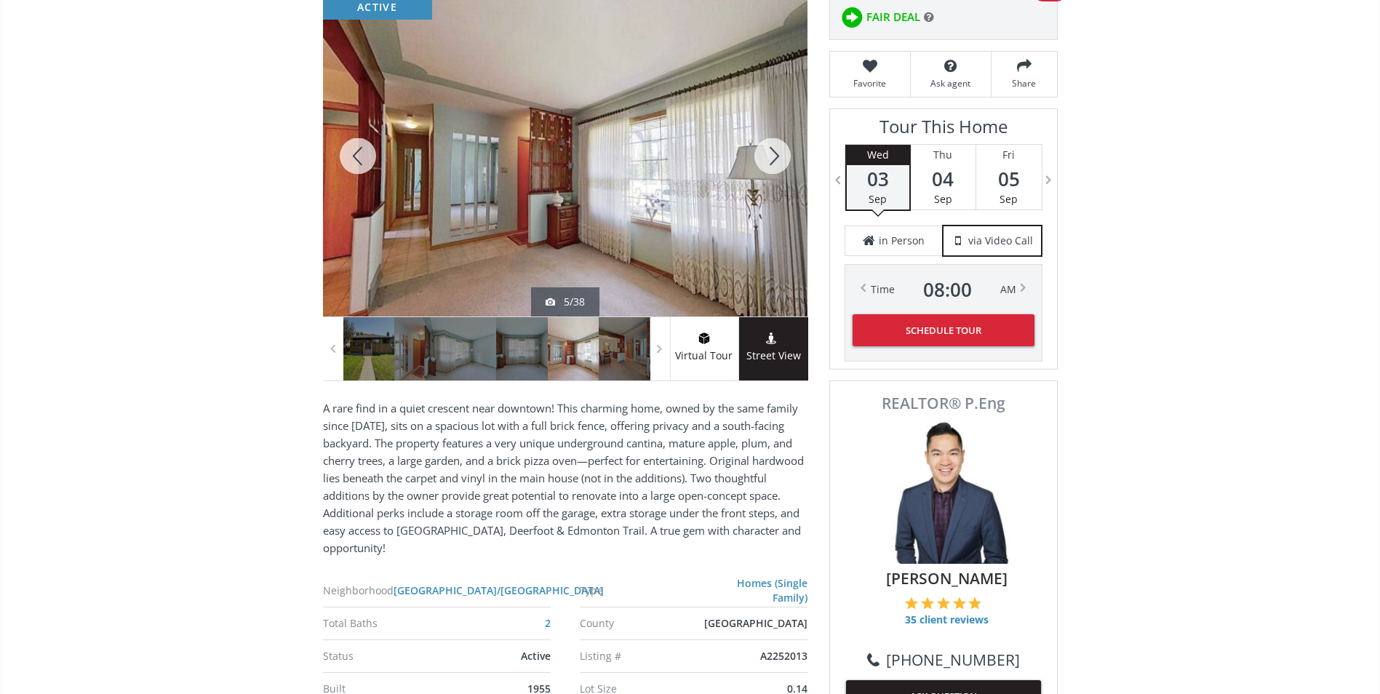
click at [360, 145] on div at bounding box center [358, 156] width 70 height 321
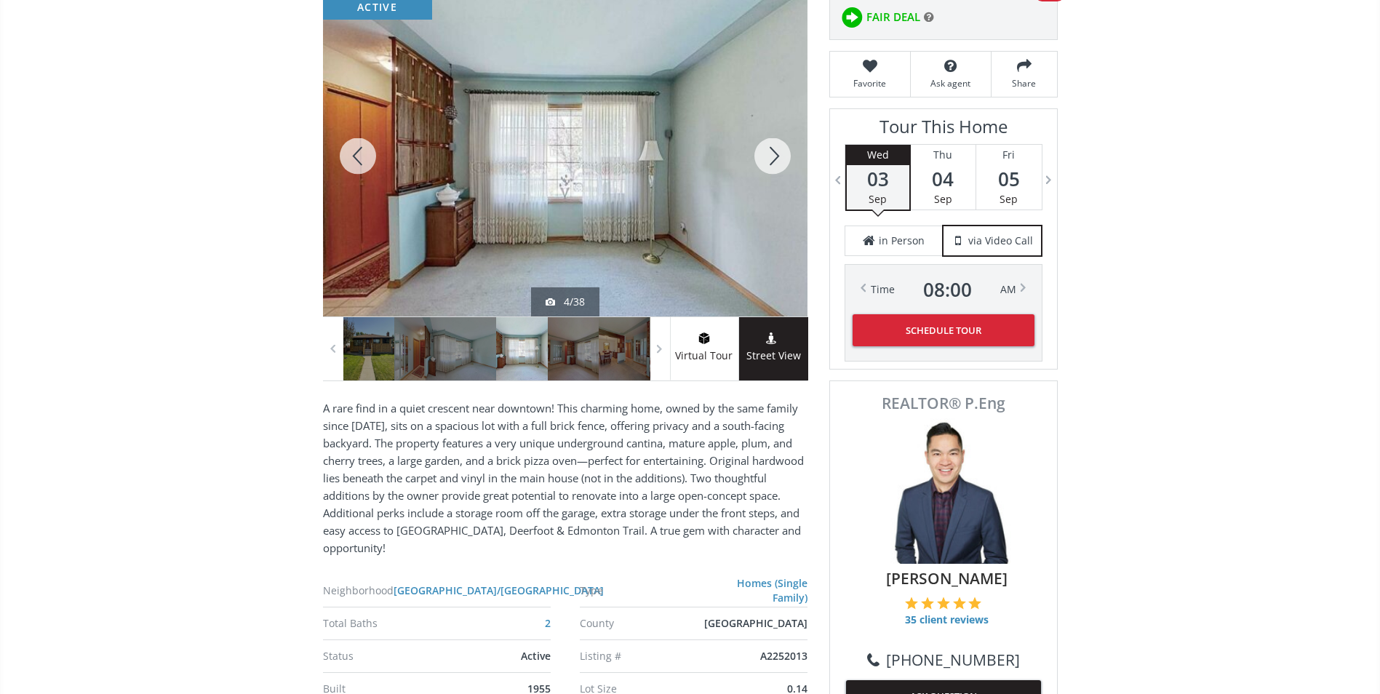
click at [360, 145] on div at bounding box center [358, 156] width 70 height 321
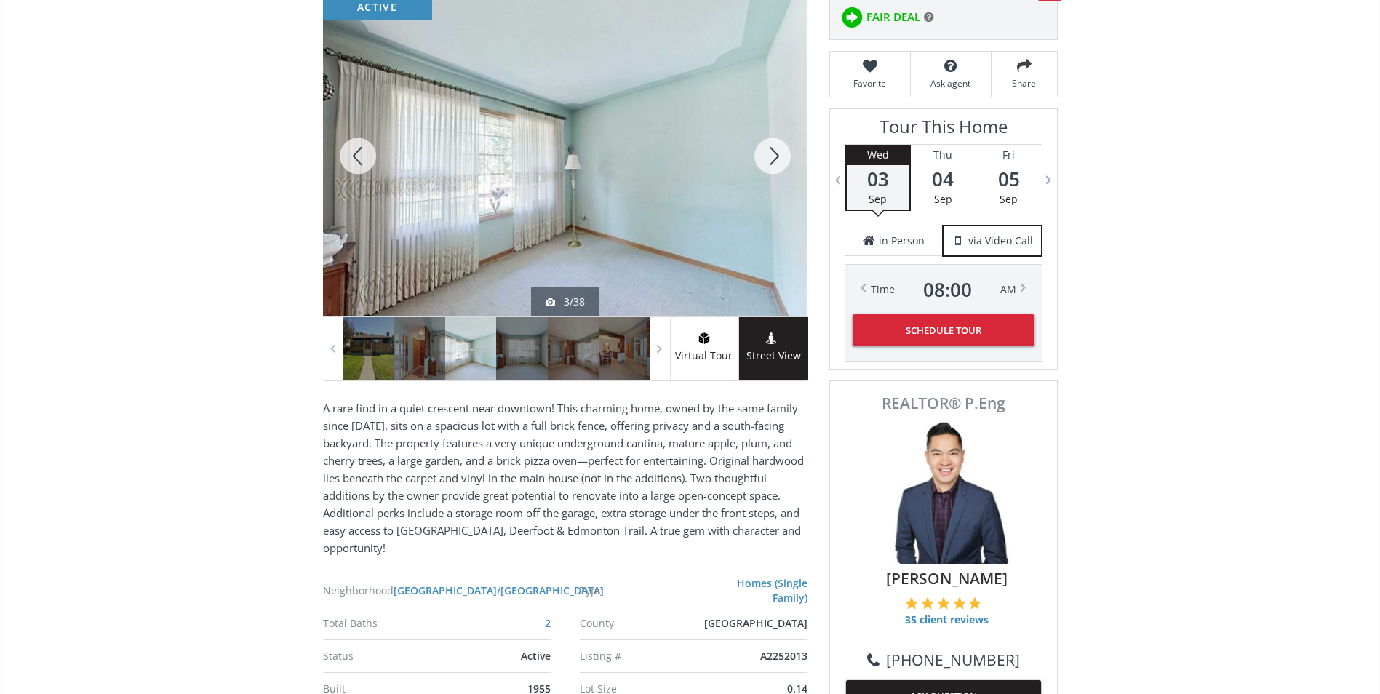
click at [360, 145] on div at bounding box center [358, 156] width 70 height 321
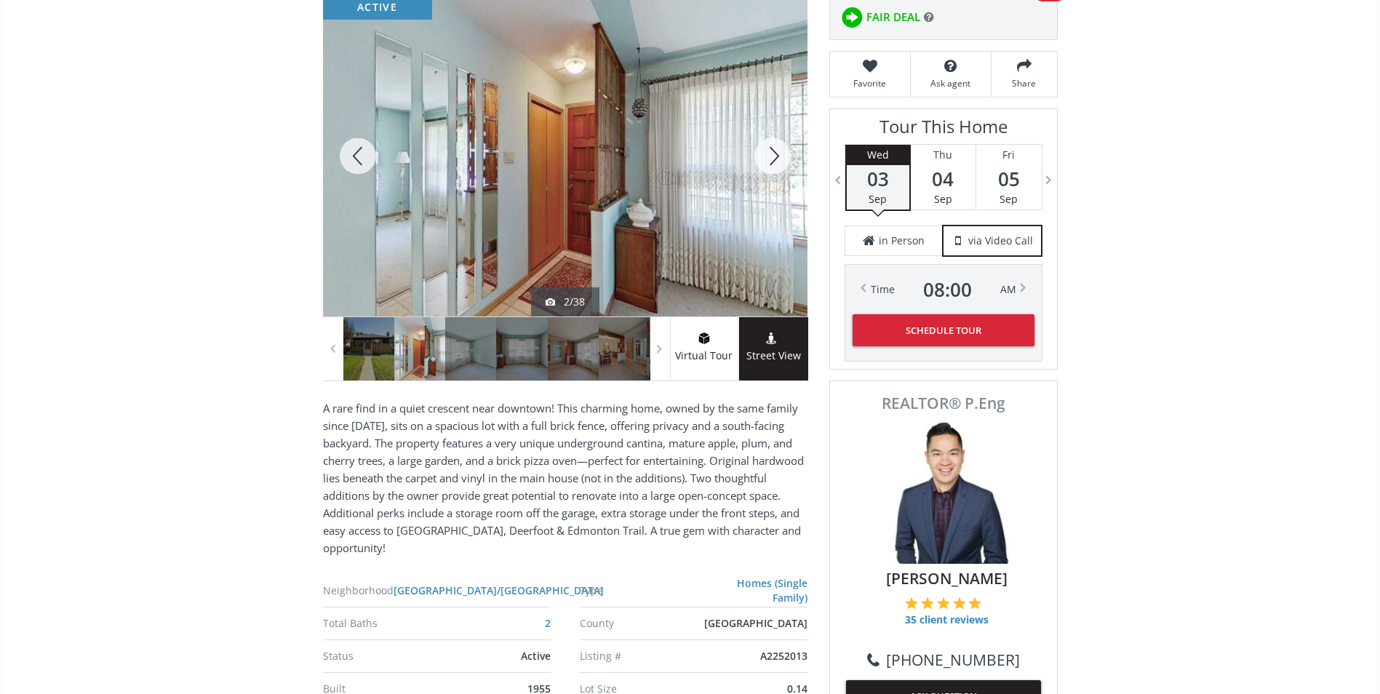
click at [360, 145] on div at bounding box center [358, 156] width 70 height 321
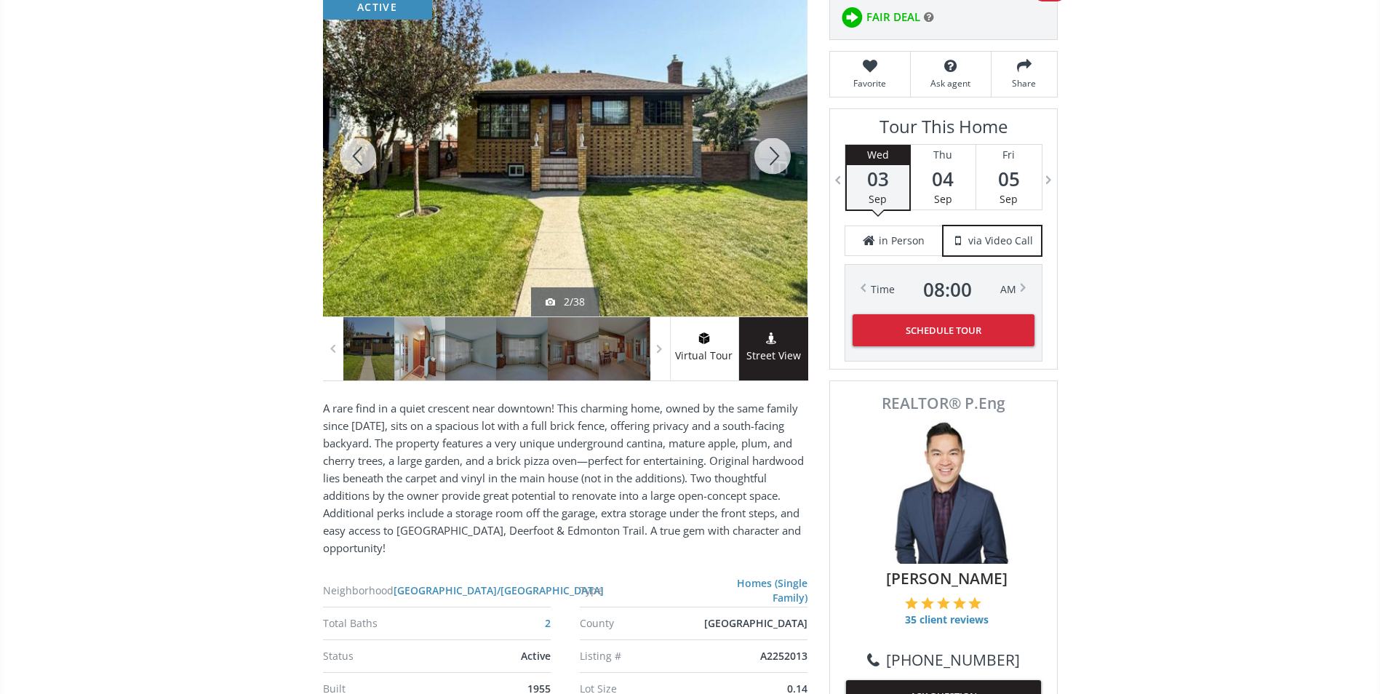
click at [360, 145] on div at bounding box center [358, 156] width 70 height 321
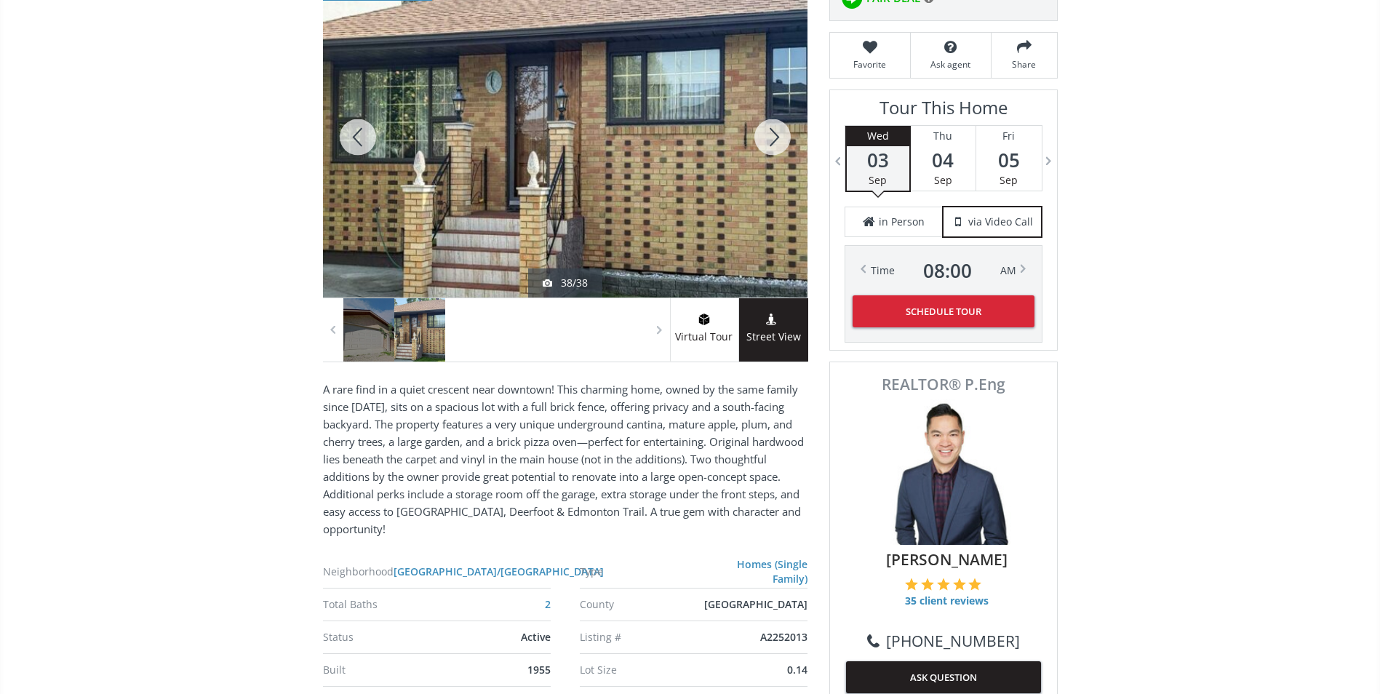
scroll to position [291, 0]
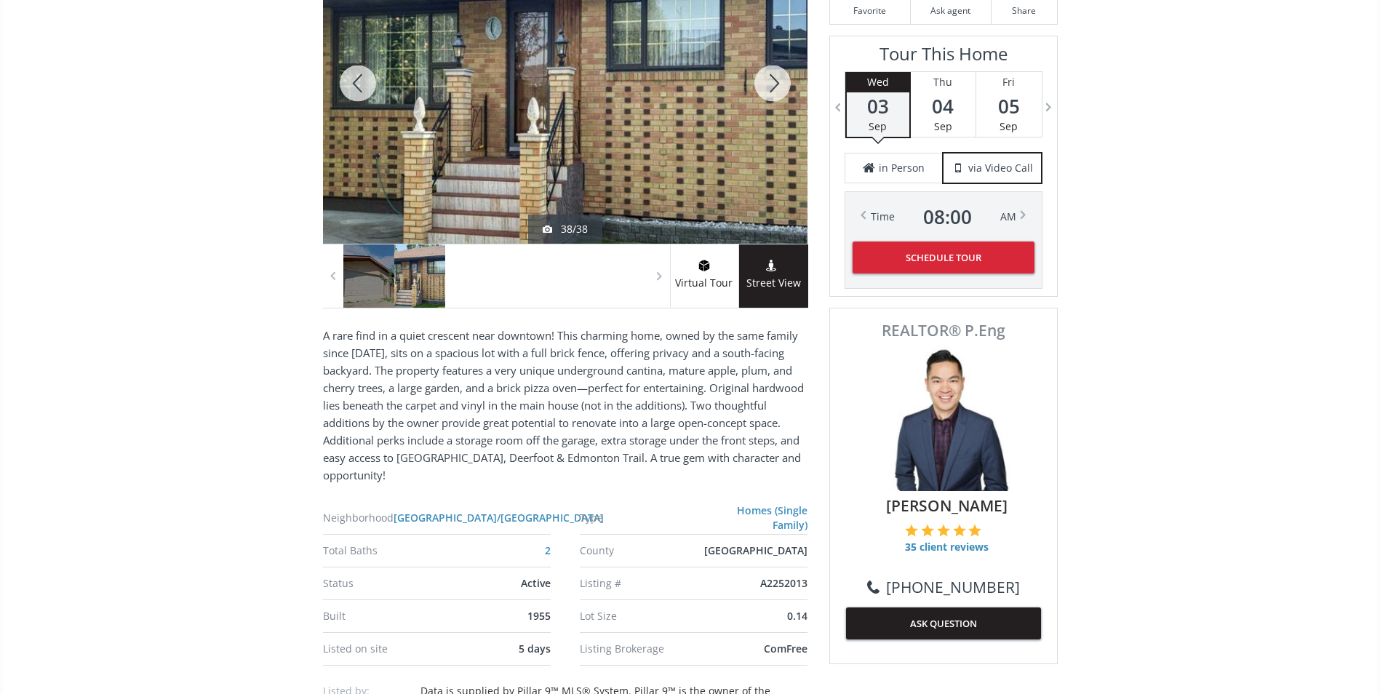
click at [779, 85] on div at bounding box center [772, 83] width 70 height 321
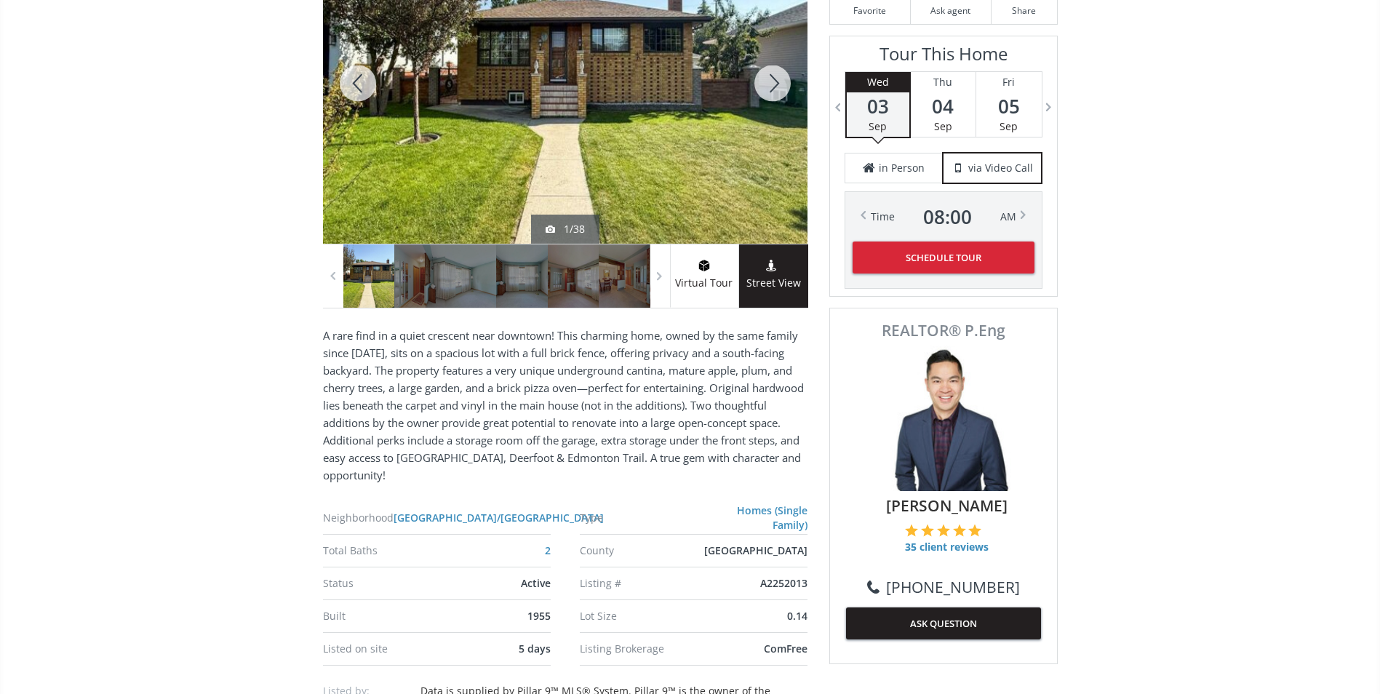
click at [779, 85] on div at bounding box center [772, 83] width 70 height 321
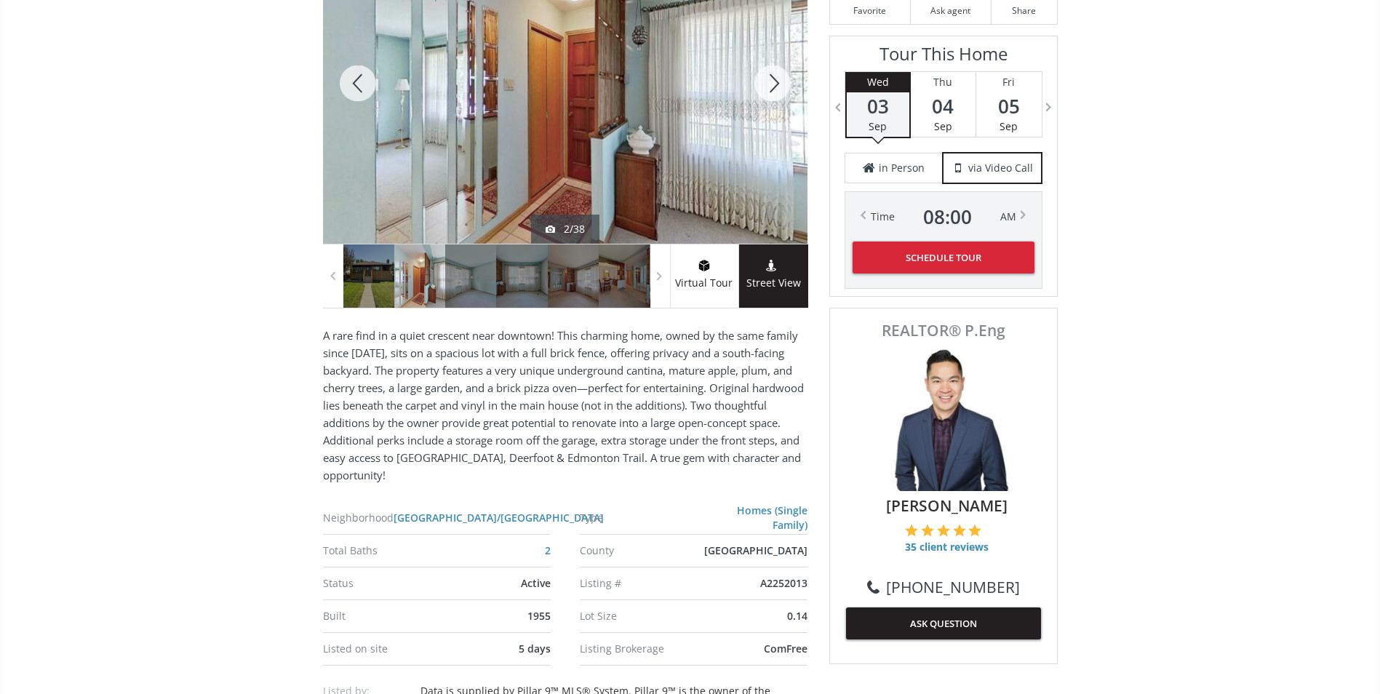
click at [779, 85] on div at bounding box center [772, 83] width 70 height 321
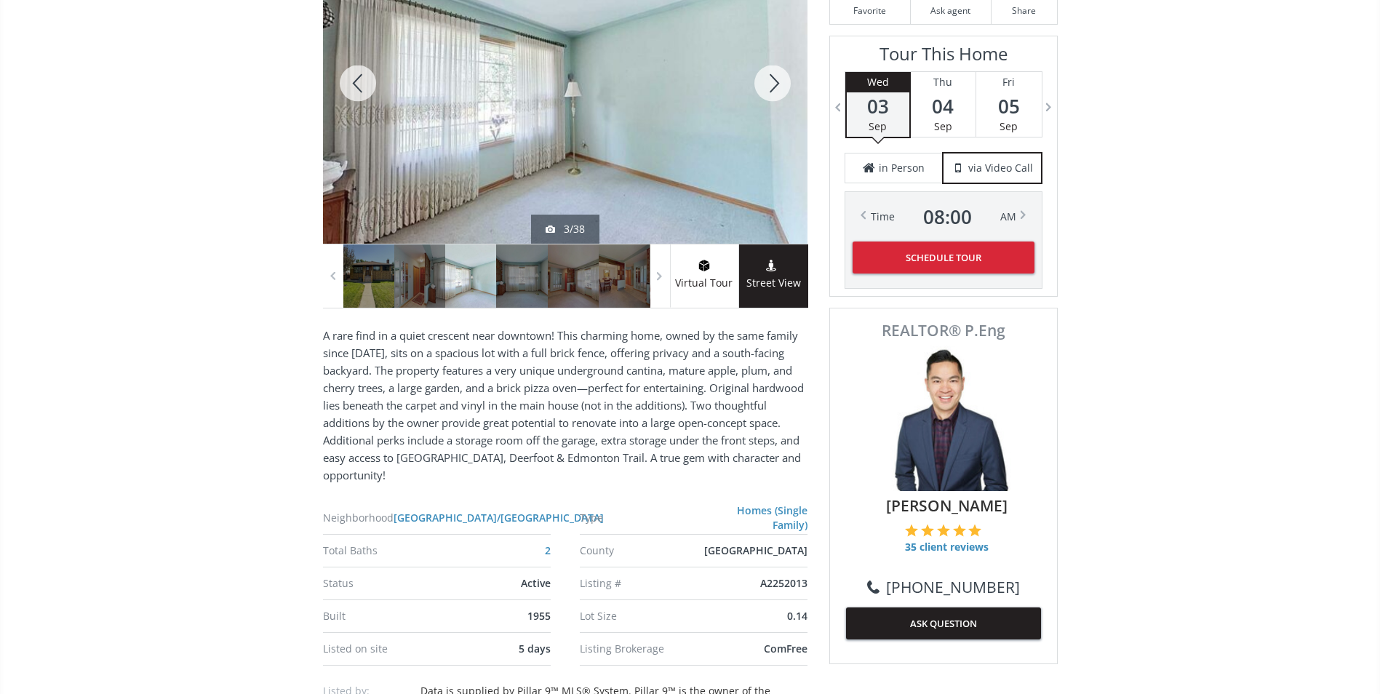
click at [779, 85] on div at bounding box center [772, 83] width 70 height 321
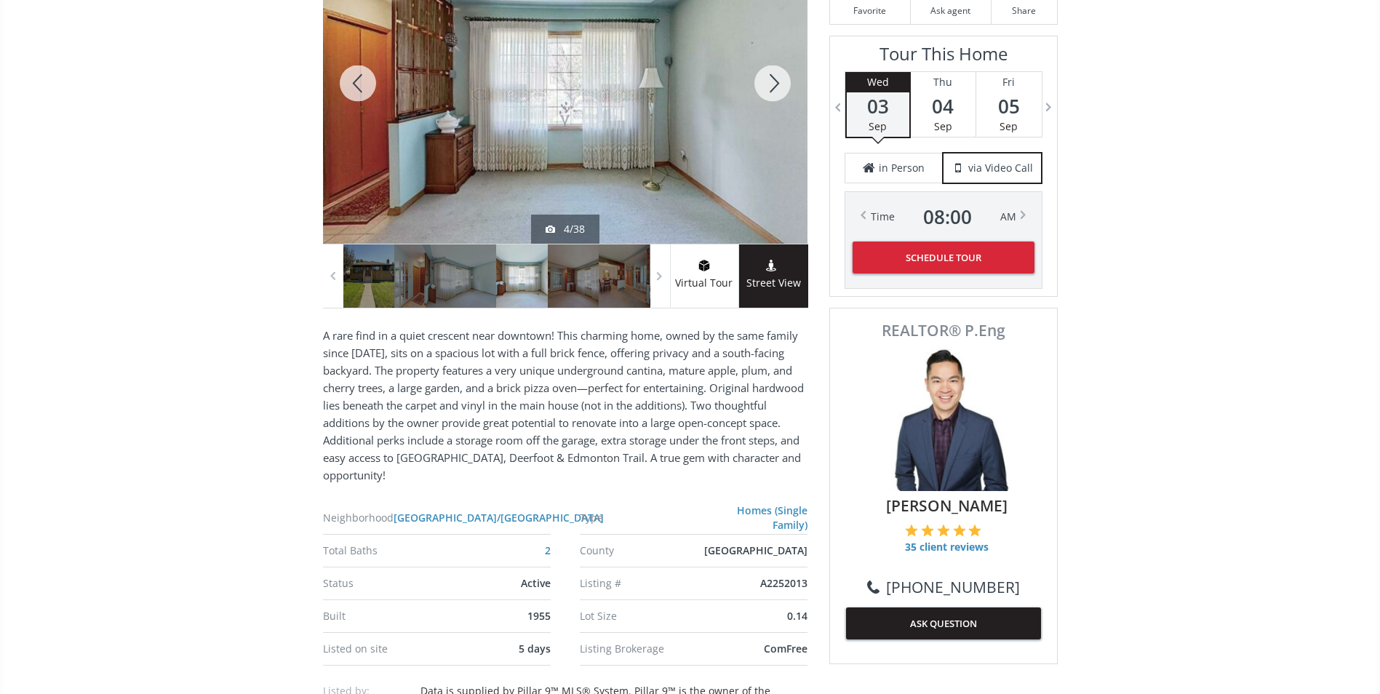
click at [779, 85] on div at bounding box center [772, 83] width 70 height 321
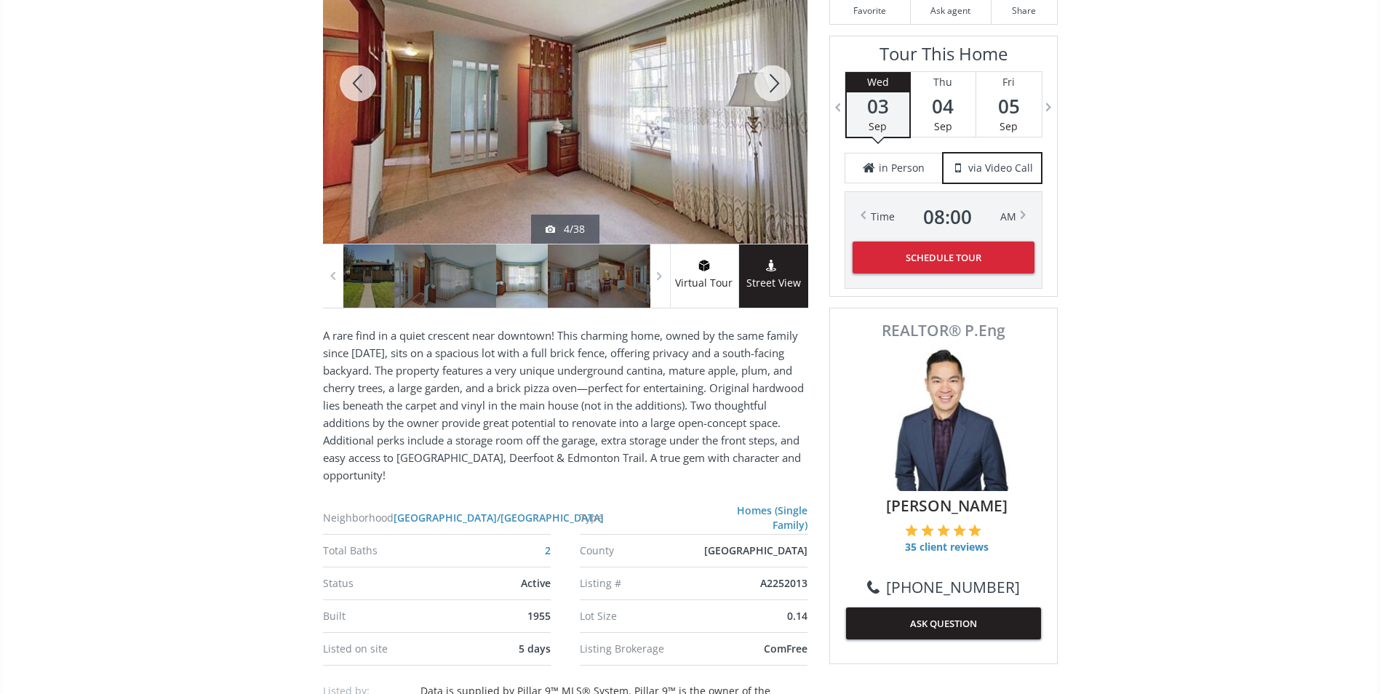
click at [779, 85] on div at bounding box center [772, 83] width 70 height 321
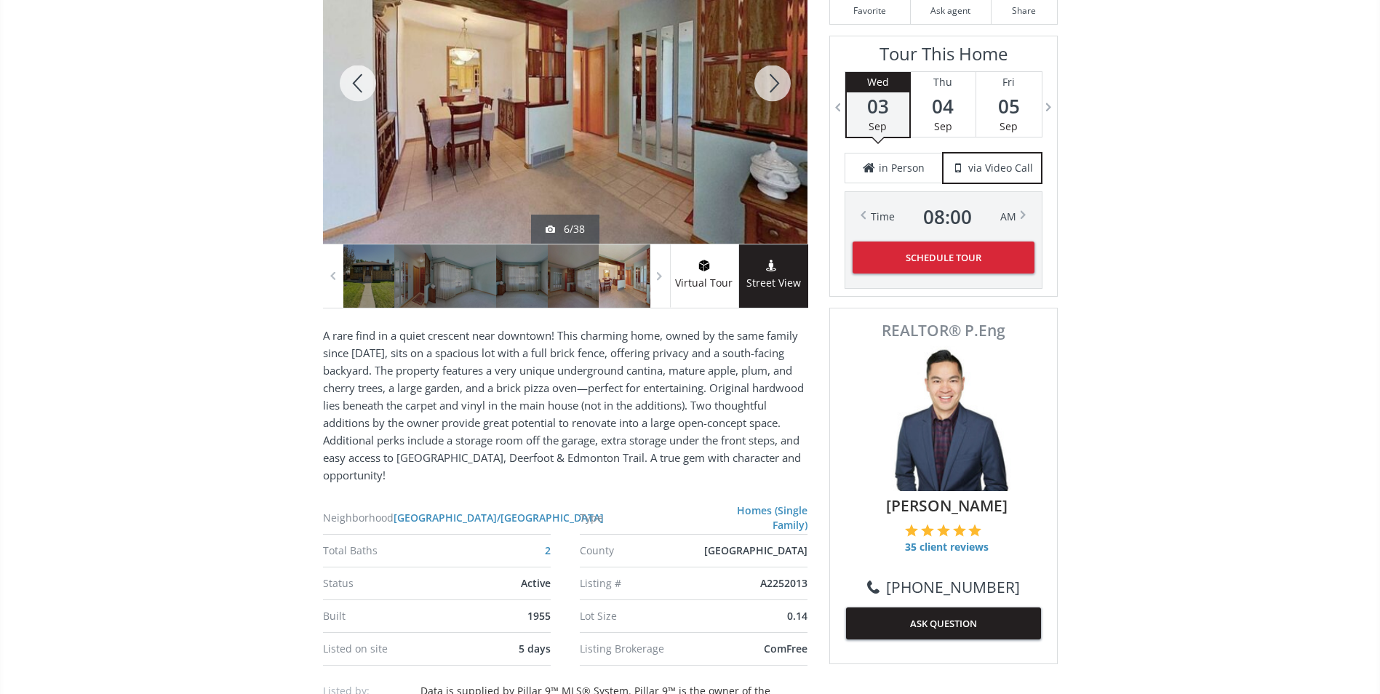
click at [784, 85] on div at bounding box center [772, 83] width 70 height 321
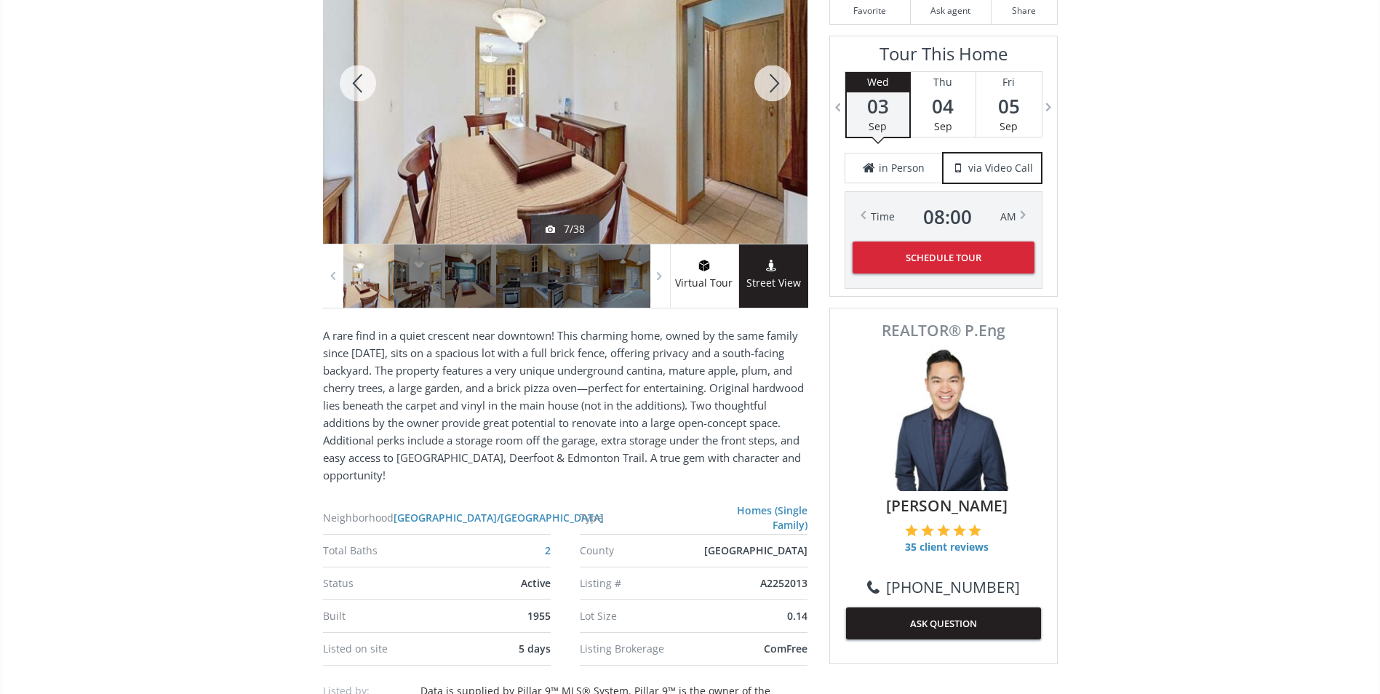
click at [784, 85] on div at bounding box center [772, 83] width 70 height 321
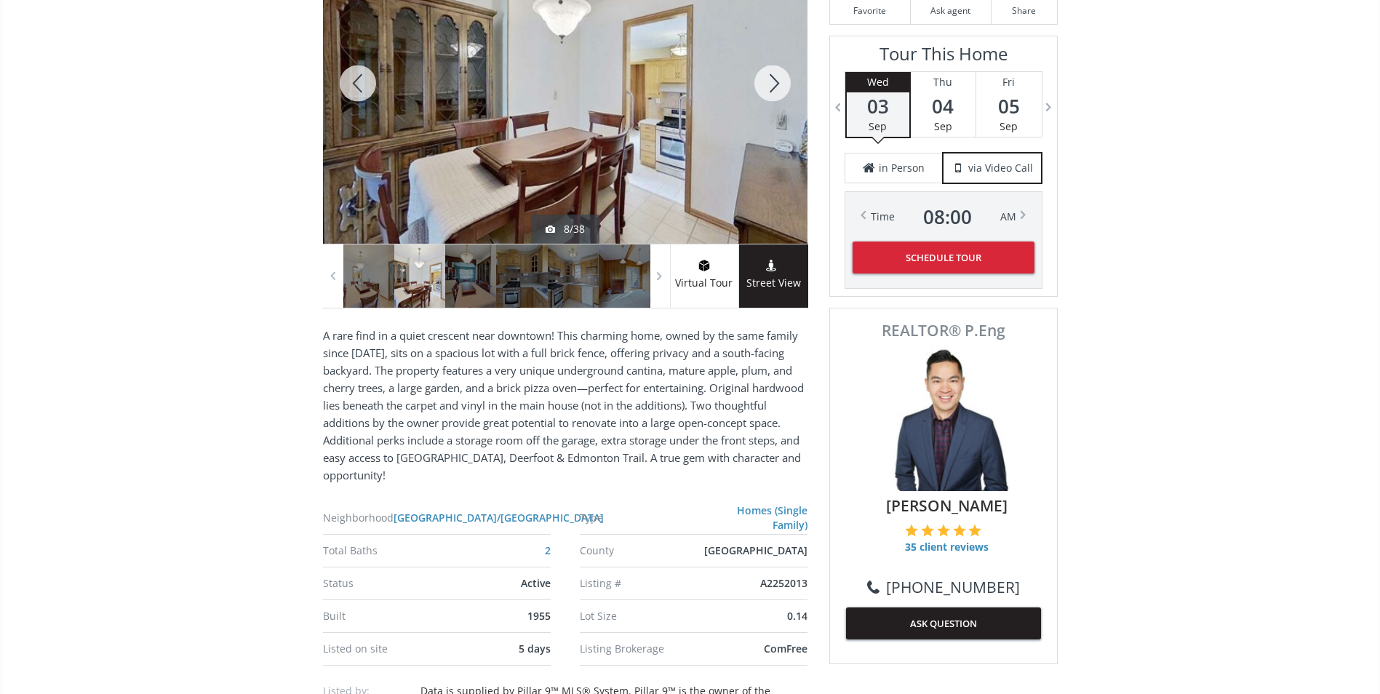
click at [784, 85] on div at bounding box center [772, 83] width 70 height 321
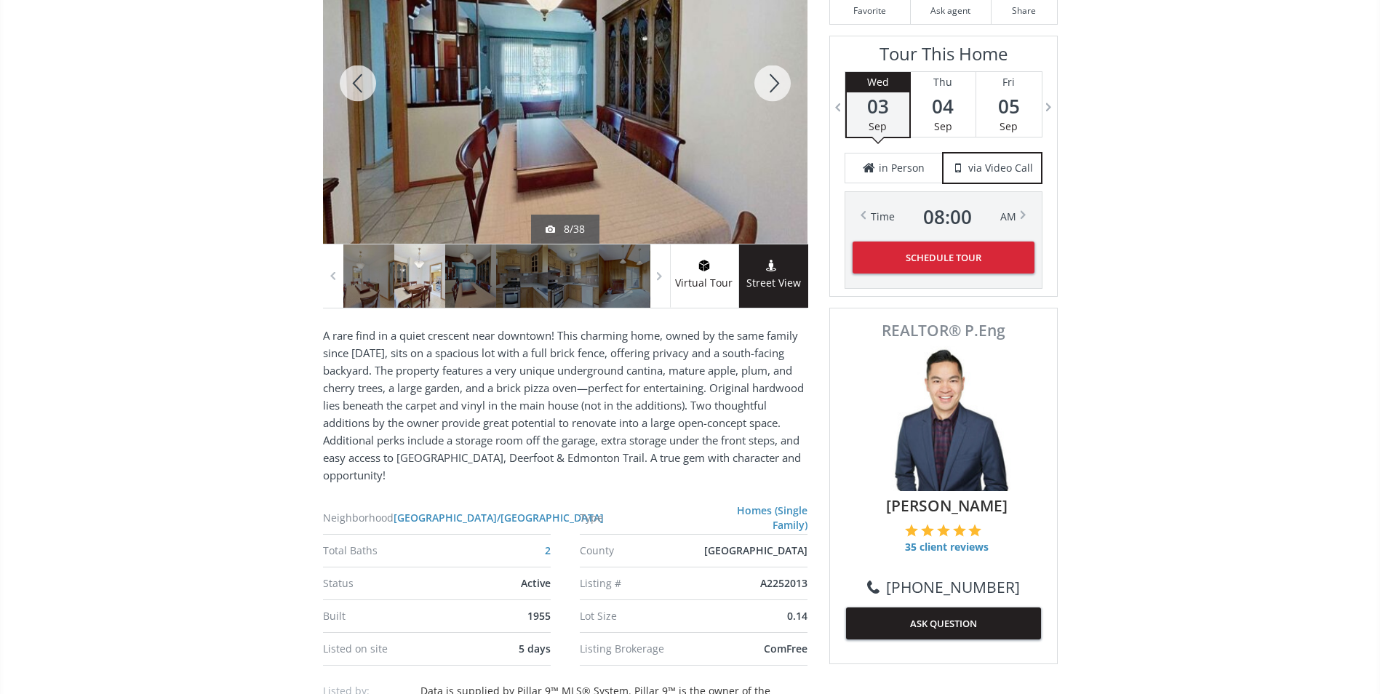
click at [784, 85] on div at bounding box center [772, 83] width 70 height 321
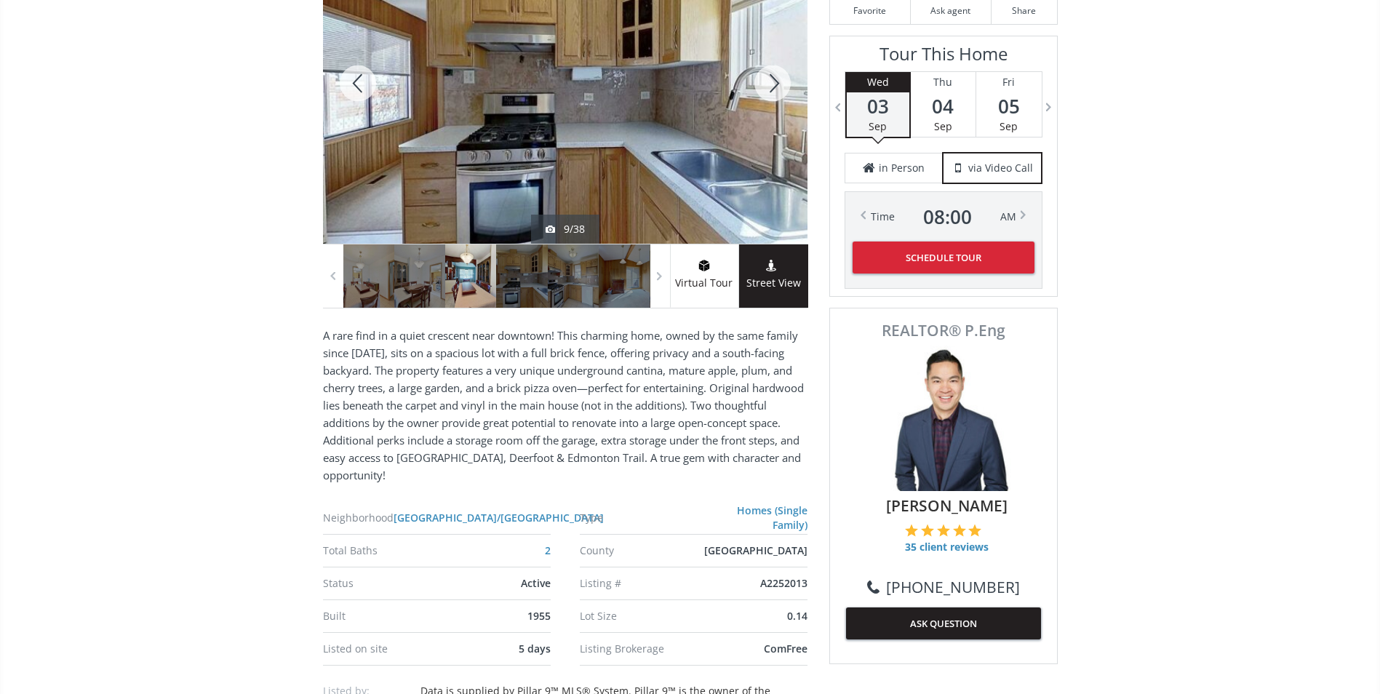
click at [787, 85] on div at bounding box center [772, 83] width 70 height 321
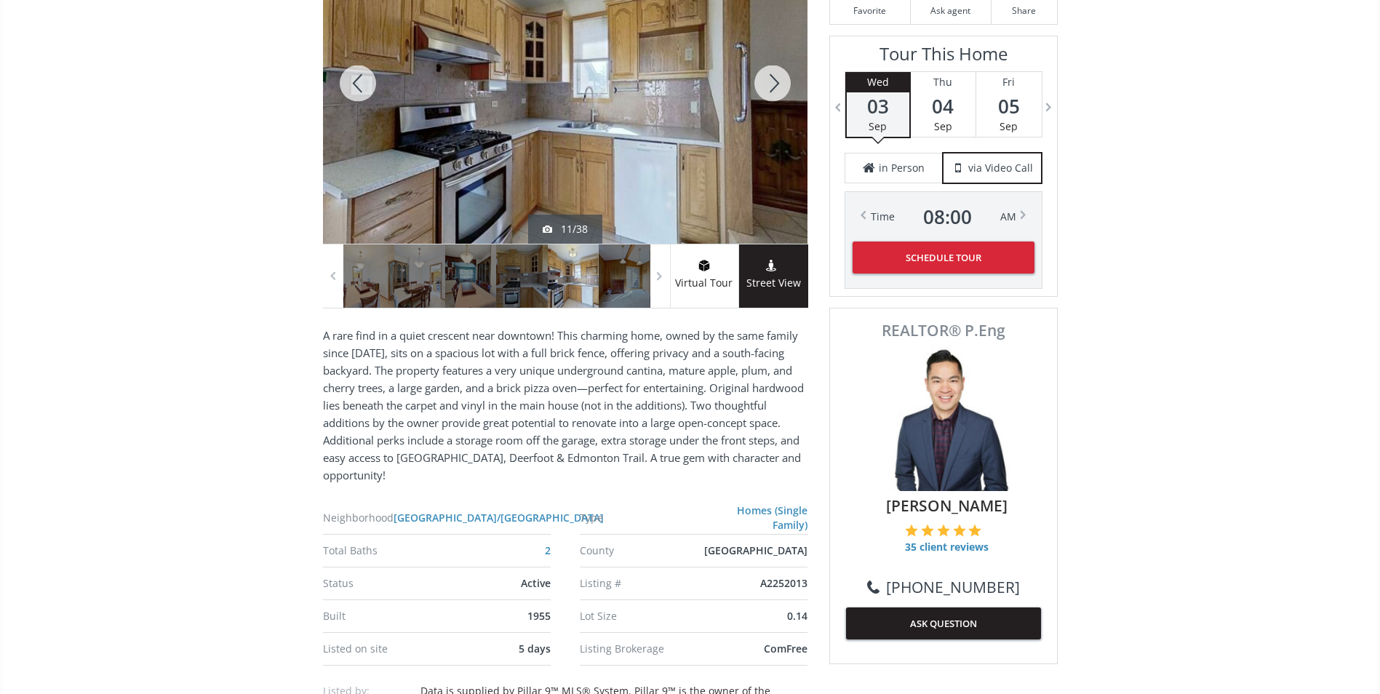
click at [784, 86] on div at bounding box center [772, 83] width 70 height 321
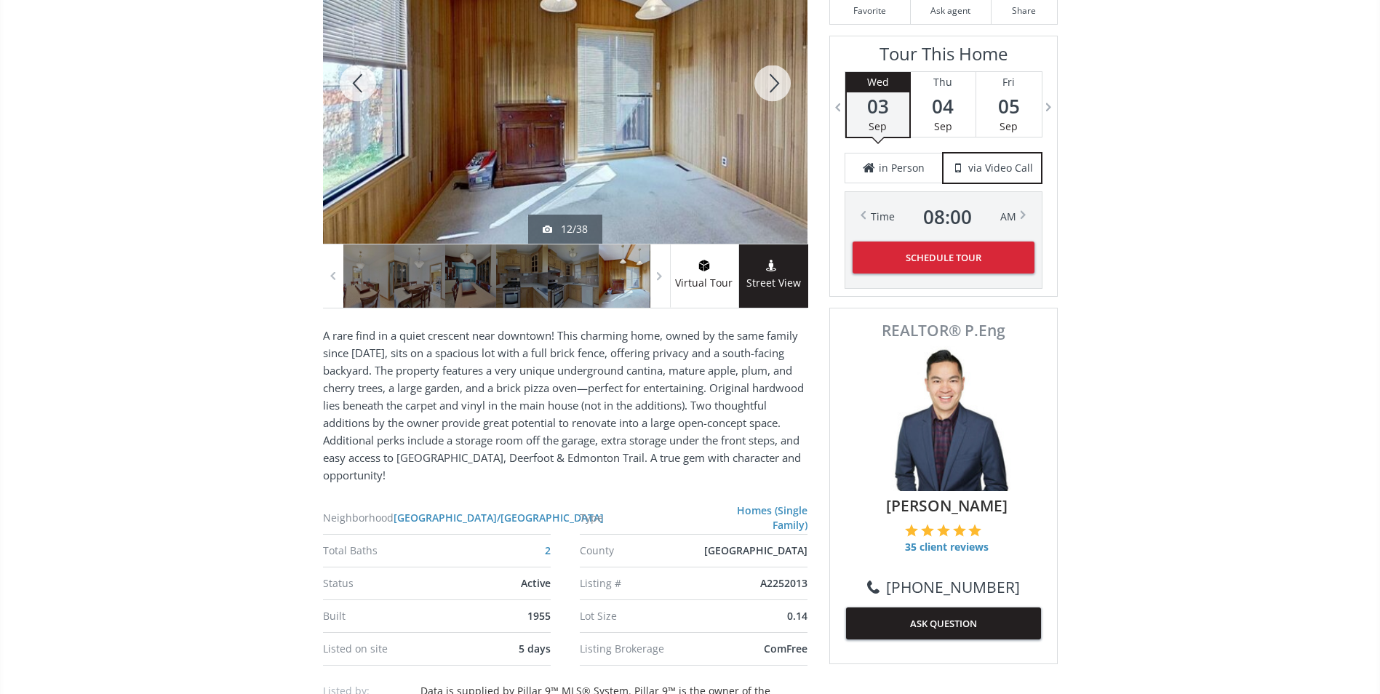
click at [784, 86] on div at bounding box center [772, 83] width 70 height 321
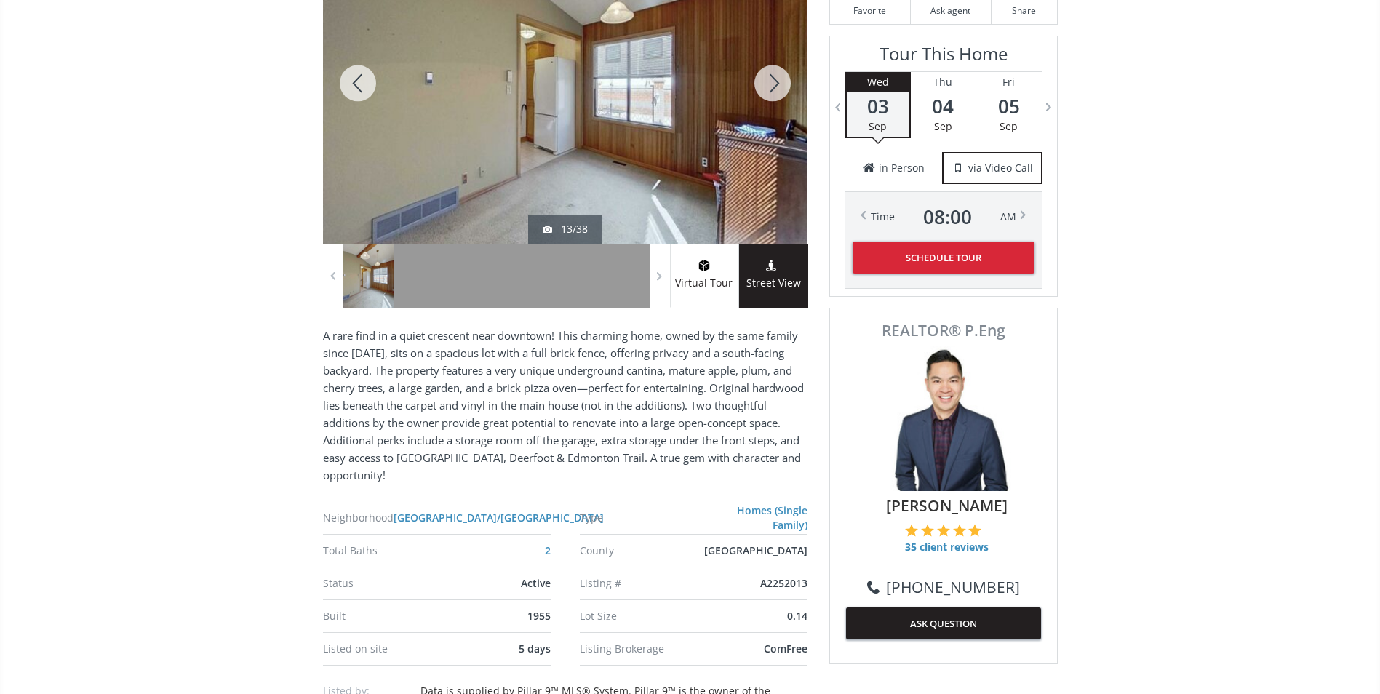
click at [784, 86] on div at bounding box center [772, 83] width 70 height 321
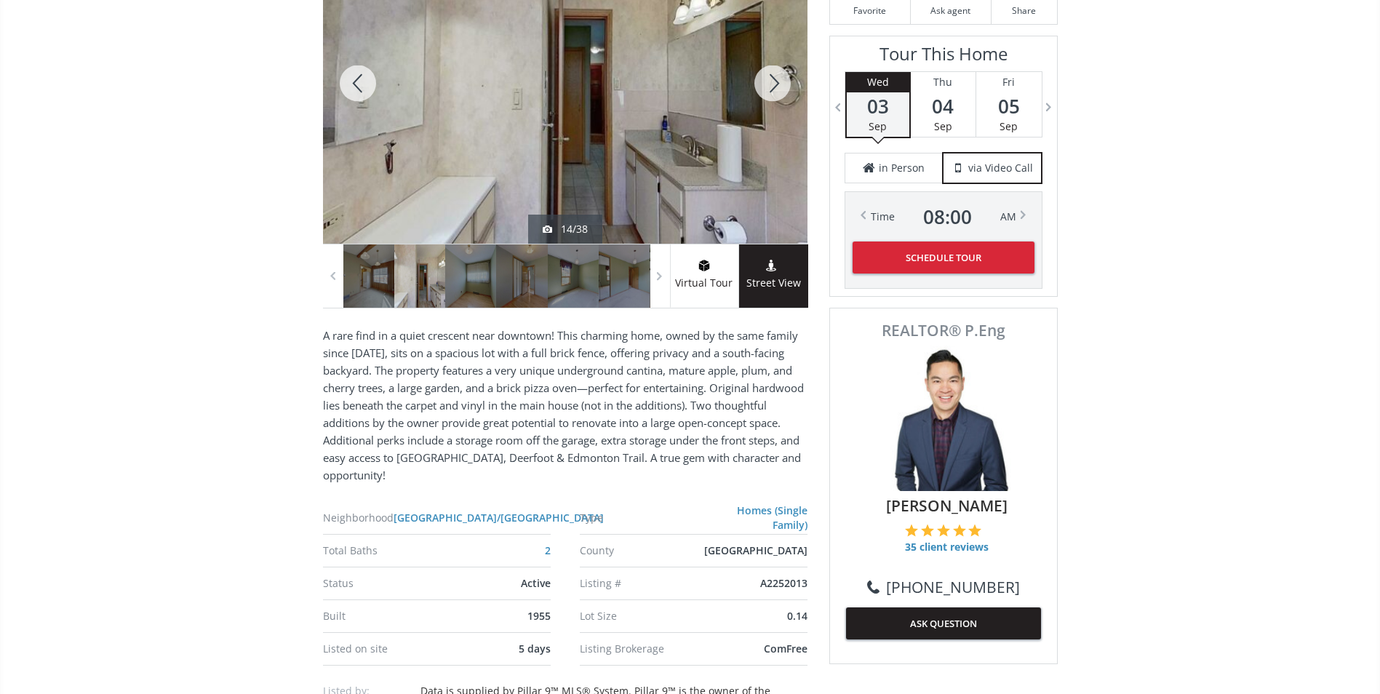
click at [784, 86] on div at bounding box center [772, 83] width 70 height 321
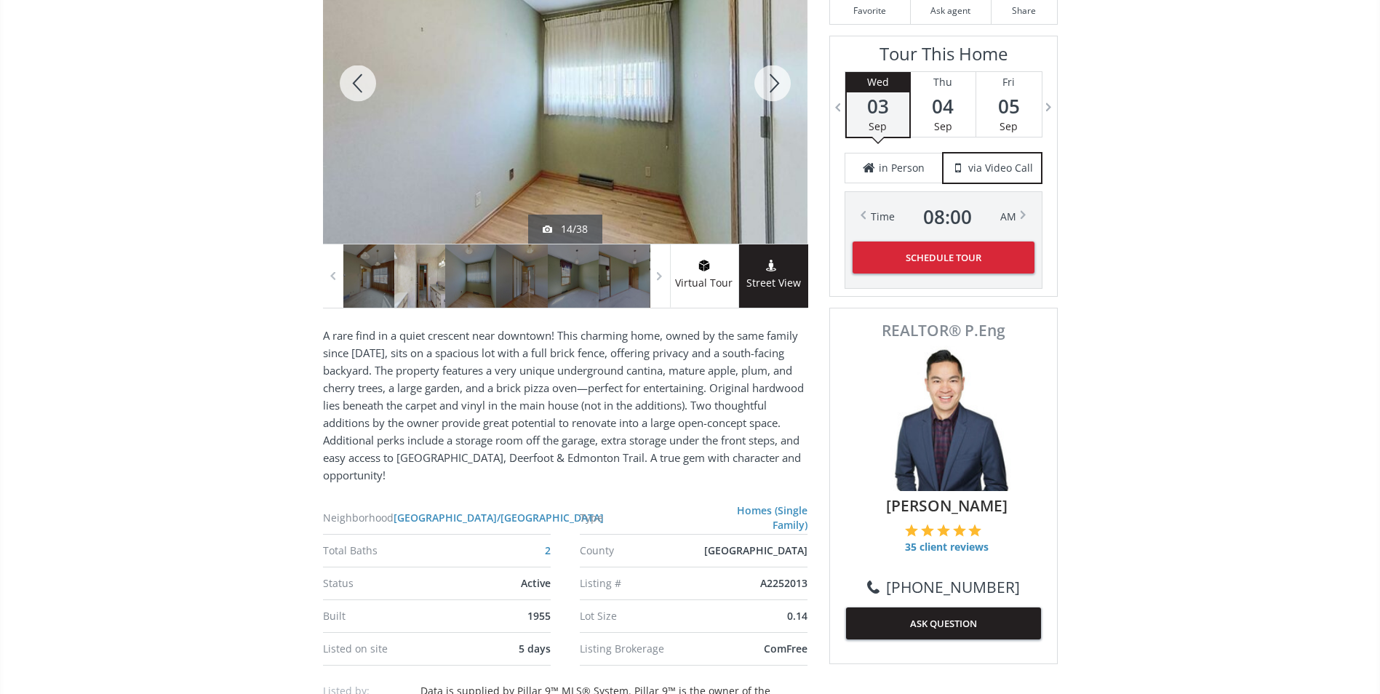
click at [784, 86] on div at bounding box center [772, 83] width 70 height 321
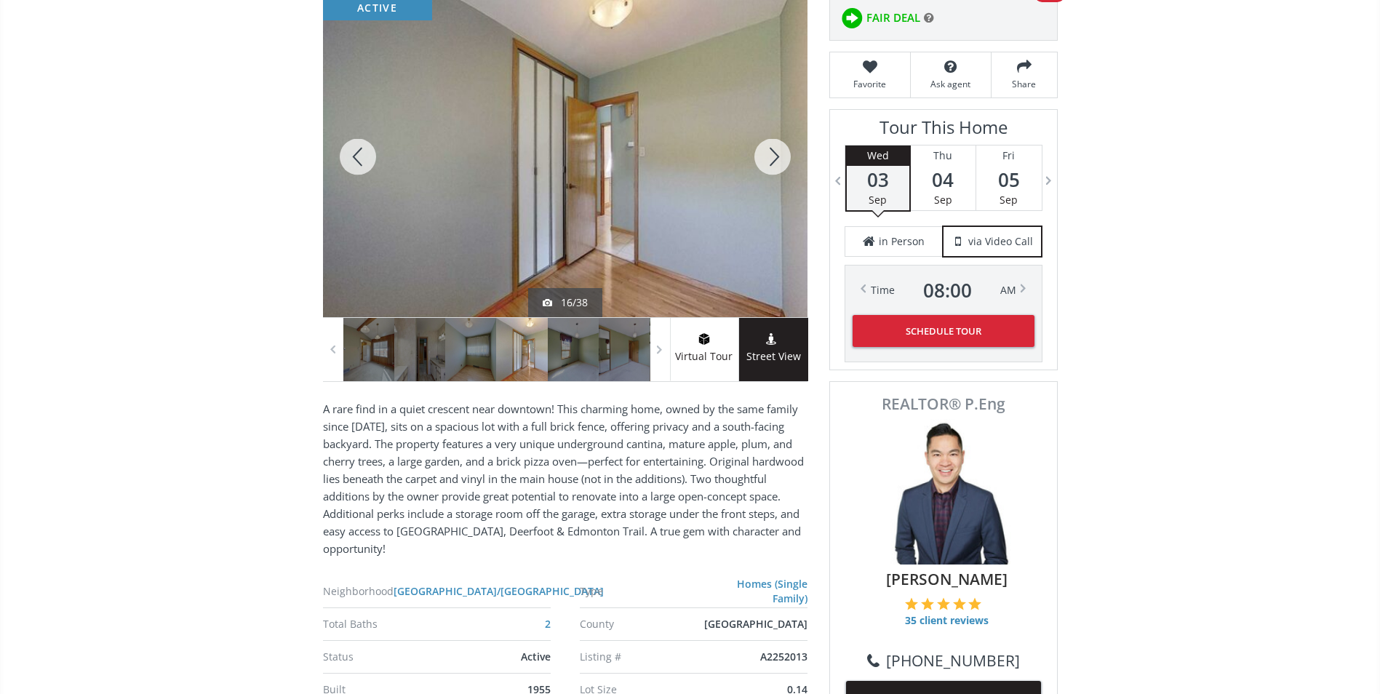
scroll to position [0, 0]
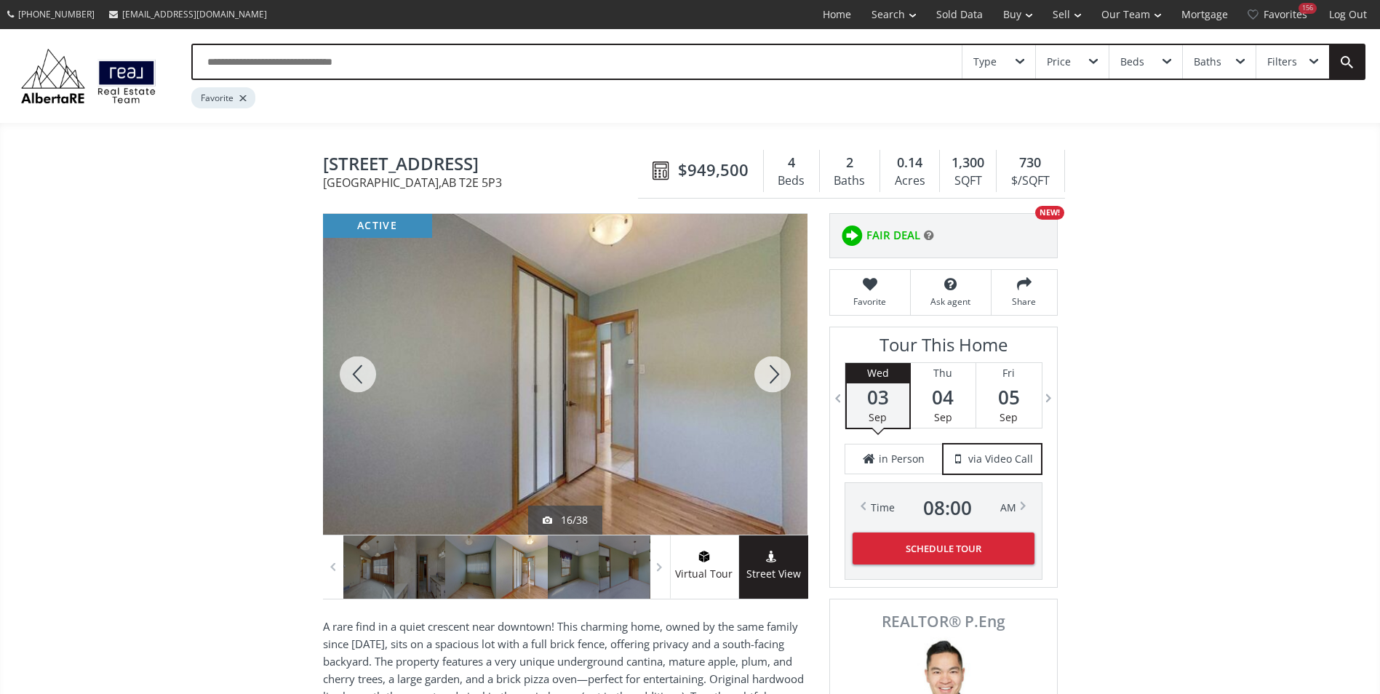
drag, startPoint x: 322, startPoint y: 161, endPoint x: 543, endPoint y: 148, distance: 220.7
click at [543, 148] on div "Montrose Crescent NE Calgary AB T2E 5P3 47 Montrose Crescent NE Calgary , AB T2…" at bounding box center [690, 171] width 735 height 55
drag, startPoint x: 543, startPoint y: 148, endPoint x: 526, endPoint y: 162, distance: 22.2
